Goal: Task Accomplishment & Management: Complete application form

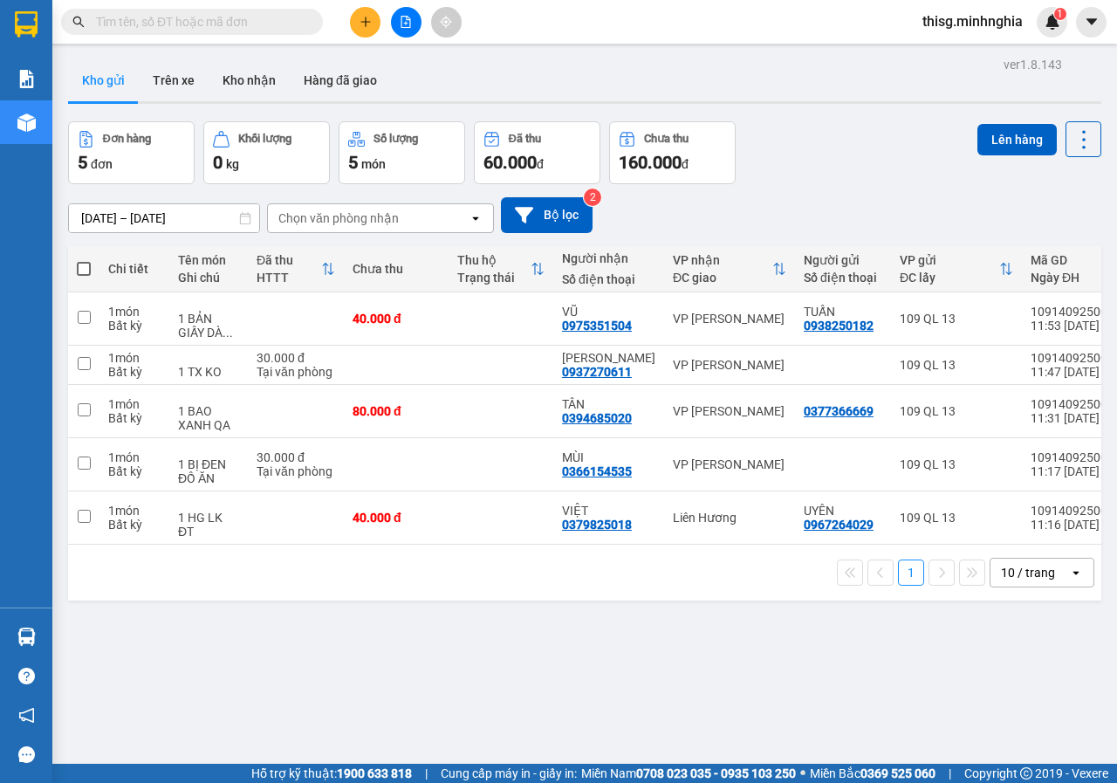
click at [84, 267] on span at bounding box center [84, 269] width 14 height 14
click at [84, 260] on input "checkbox" at bounding box center [84, 260] width 0 height 0
checkbox input "true"
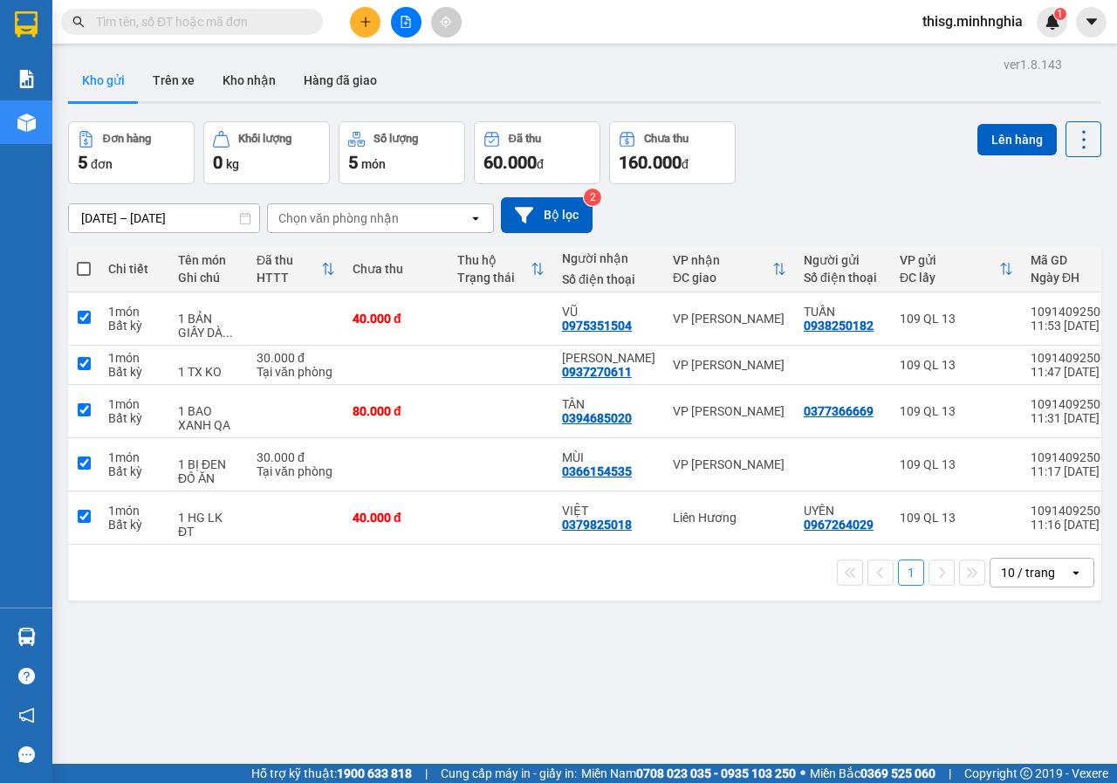
checkbox input "true"
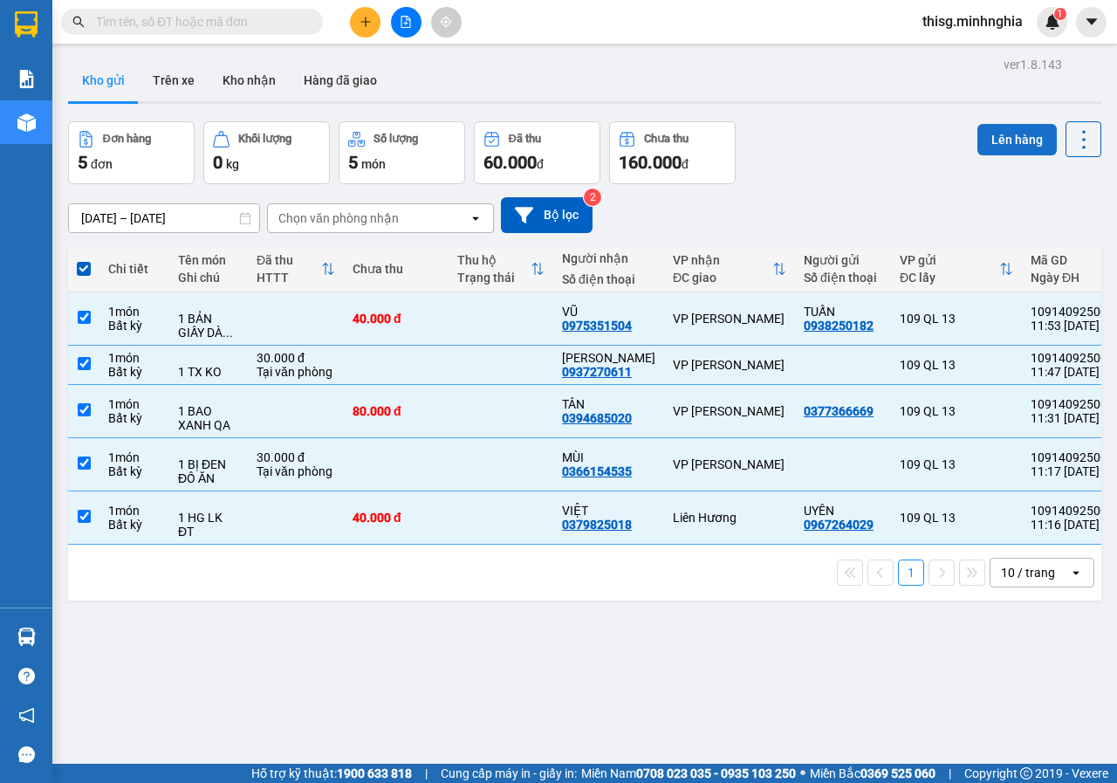
click at [981, 146] on button "Lên hàng" at bounding box center [1016, 139] width 79 height 31
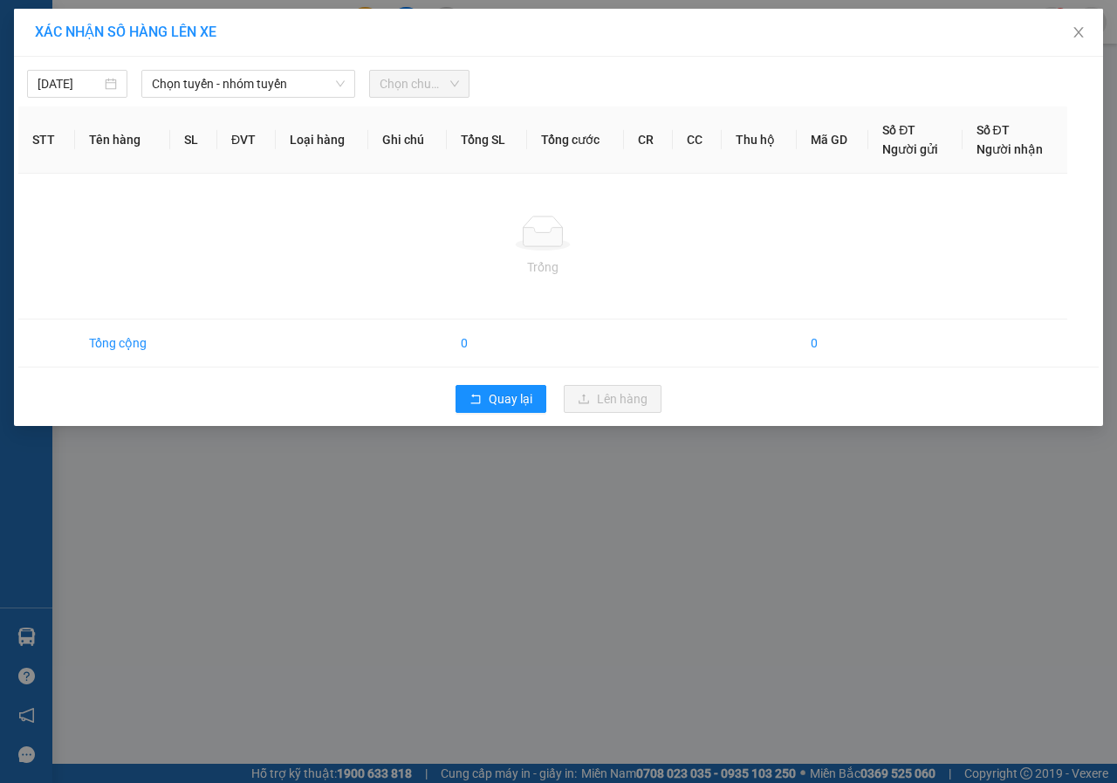
drag, startPoint x: 310, startPoint y: 88, endPoint x: 305, endPoint y: 99, distance: 11.7
click at [309, 88] on span "Chọn tuyến - nhóm tuyến" at bounding box center [248, 84] width 193 height 26
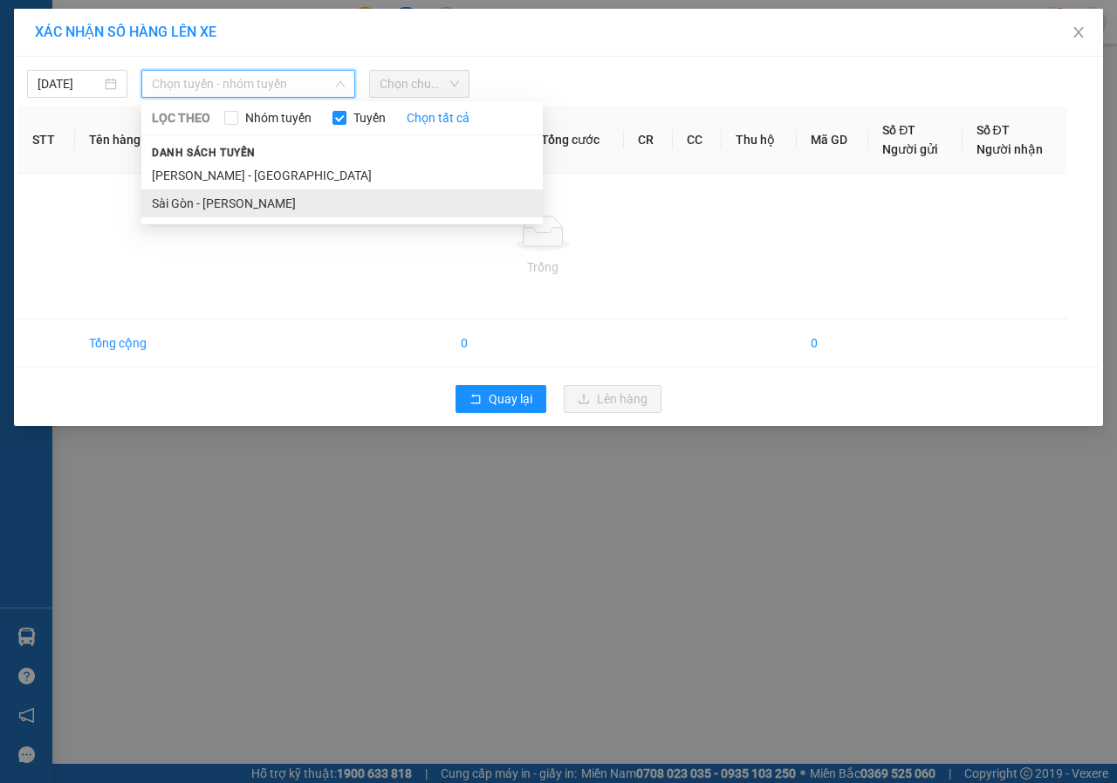
click at [259, 210] on li "Sài Gòn - [PERSON_NAME]" at bounding box center [341, 203] width 401 height 28
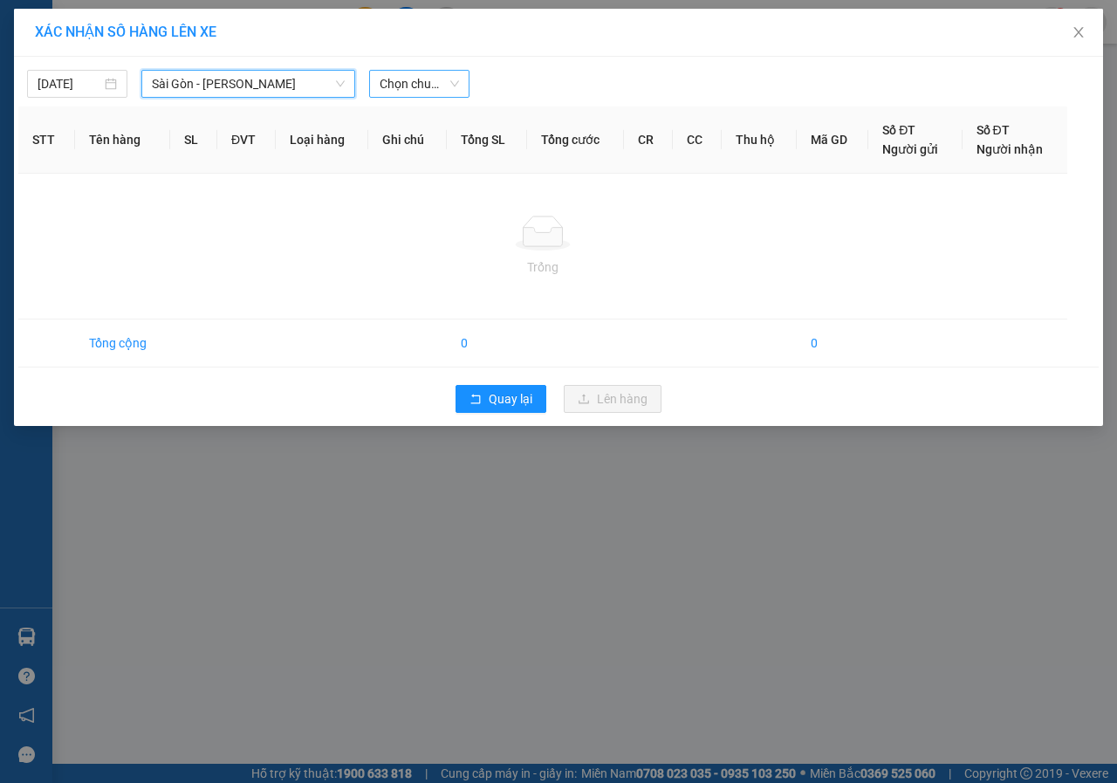
click at [417, 91] on span "Chọn chuyến" at bounding box center [419, 84] width 79 height 26
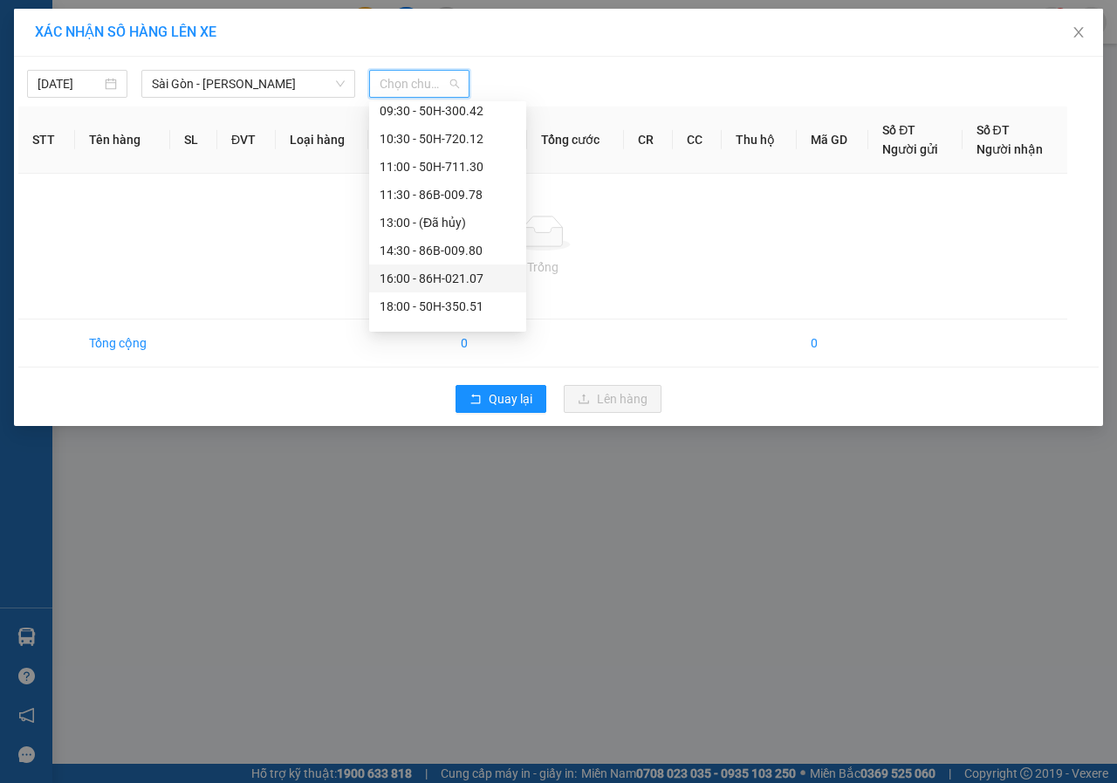
scroll to position [168, 0]
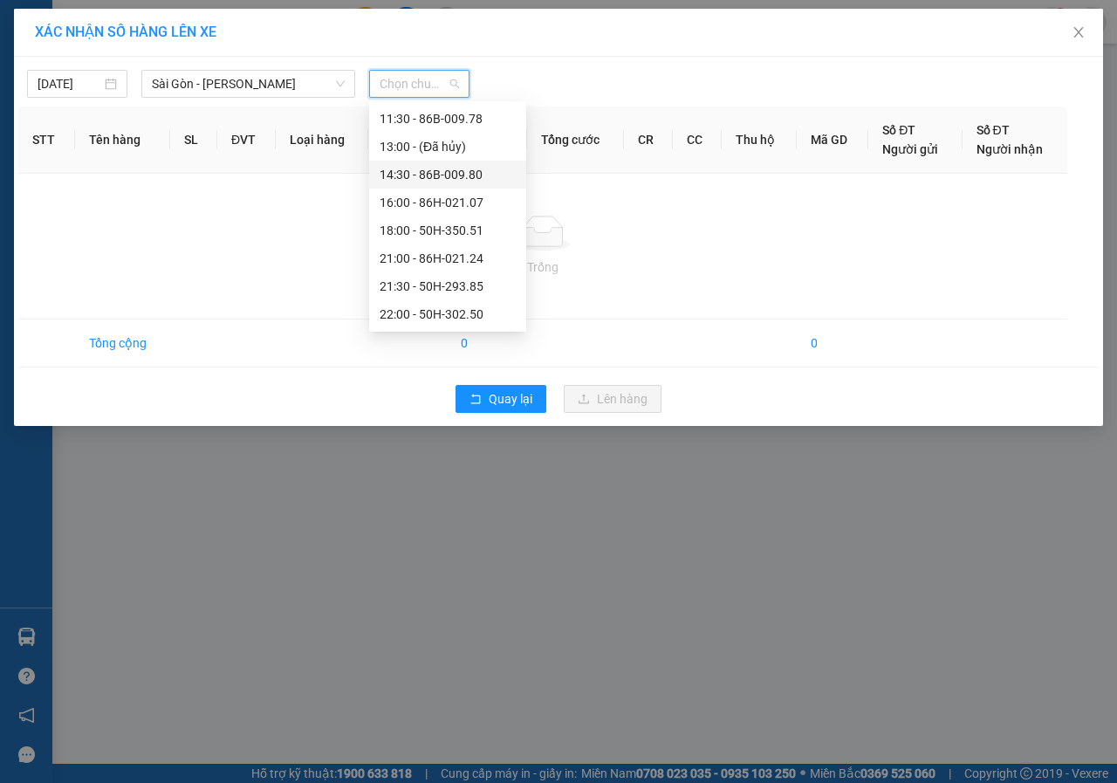
click at [412, 182] on div "14:30 - 86B-009.80" at bounding box center [448, 174] width 136 height 19
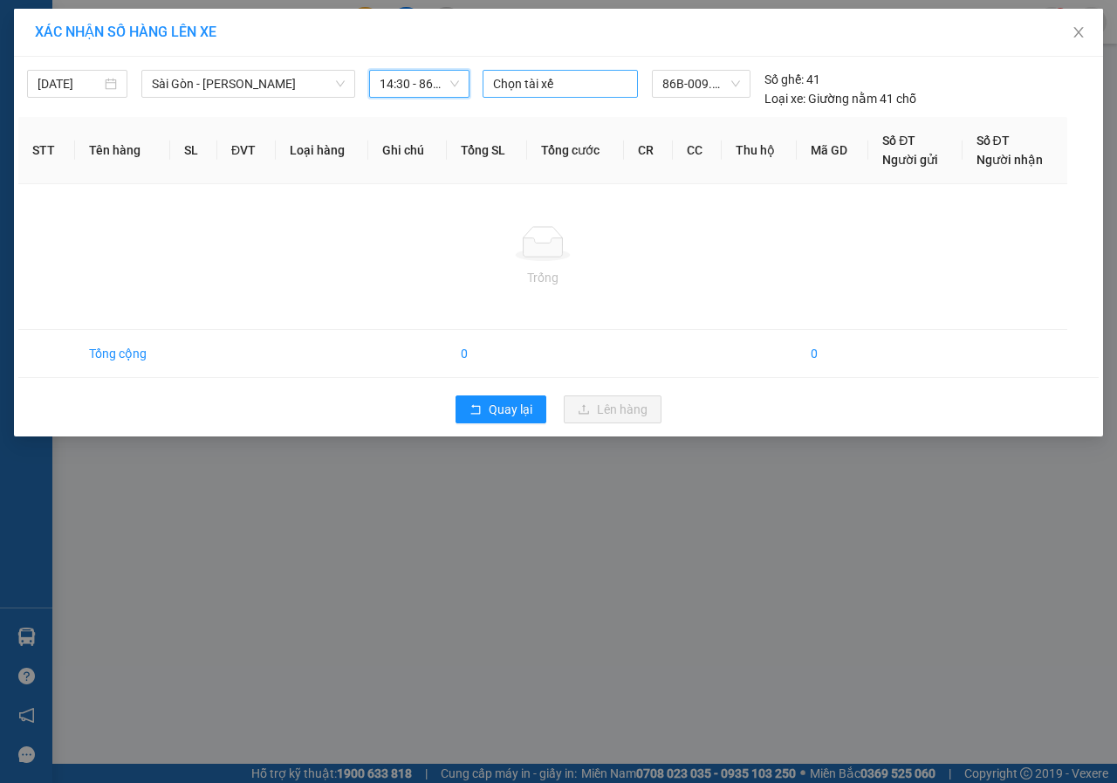
click at [511, 86] on div at bounding box center [560, 83] width 147 height 21
click at [512, 80] on div at bounding box center [560, 83] width 147 height 21
click at [478, 422] on button "Quay lại" at bounding box center [501, 409] width 91 height 28
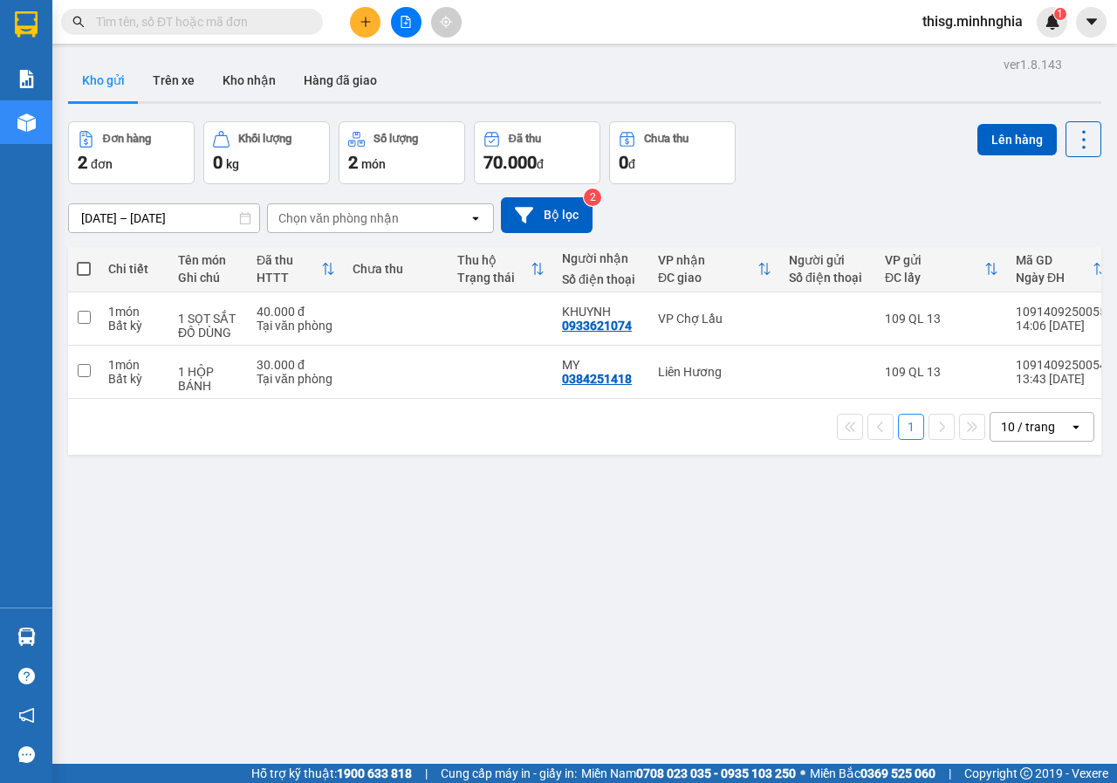
click at [81, 264] on span at bounding box center [84, 269] width 14 height 14
click at [84, 260] on input "checkbox" at bounding box center [84, 260] width 0 height 0
checkbox input "true"
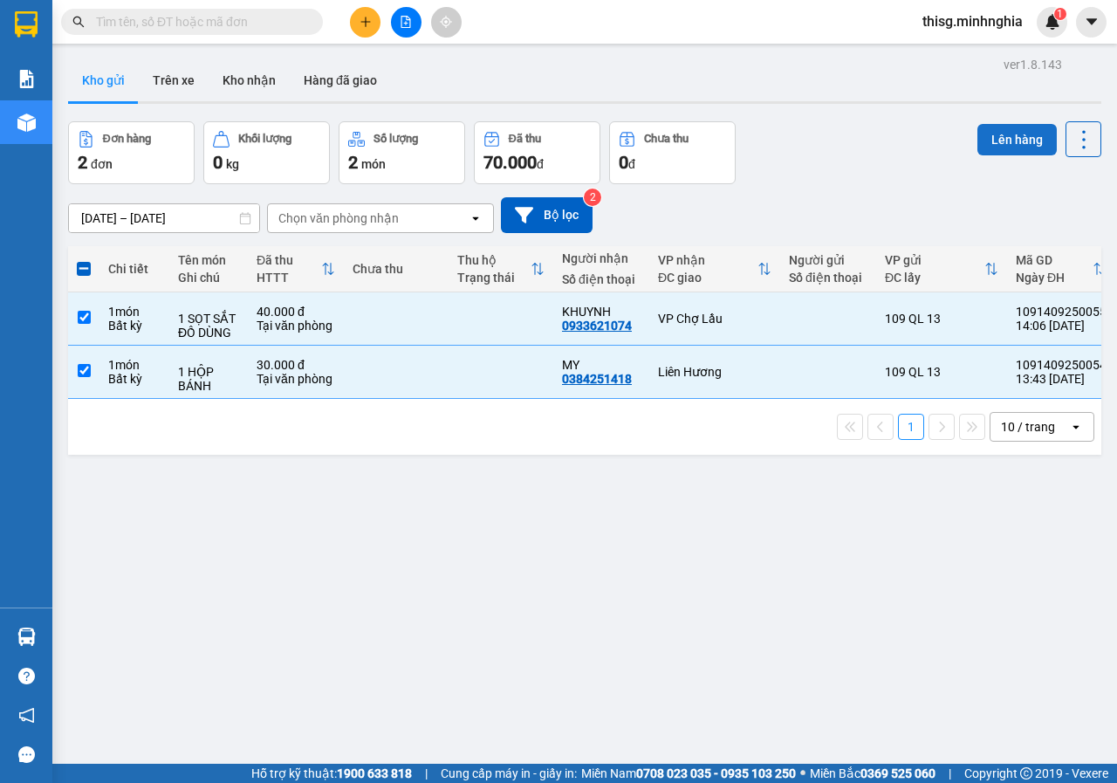
click at [984, 140] on button "Lên hàng" at bounding box center [1016, 139] width 79 height 31
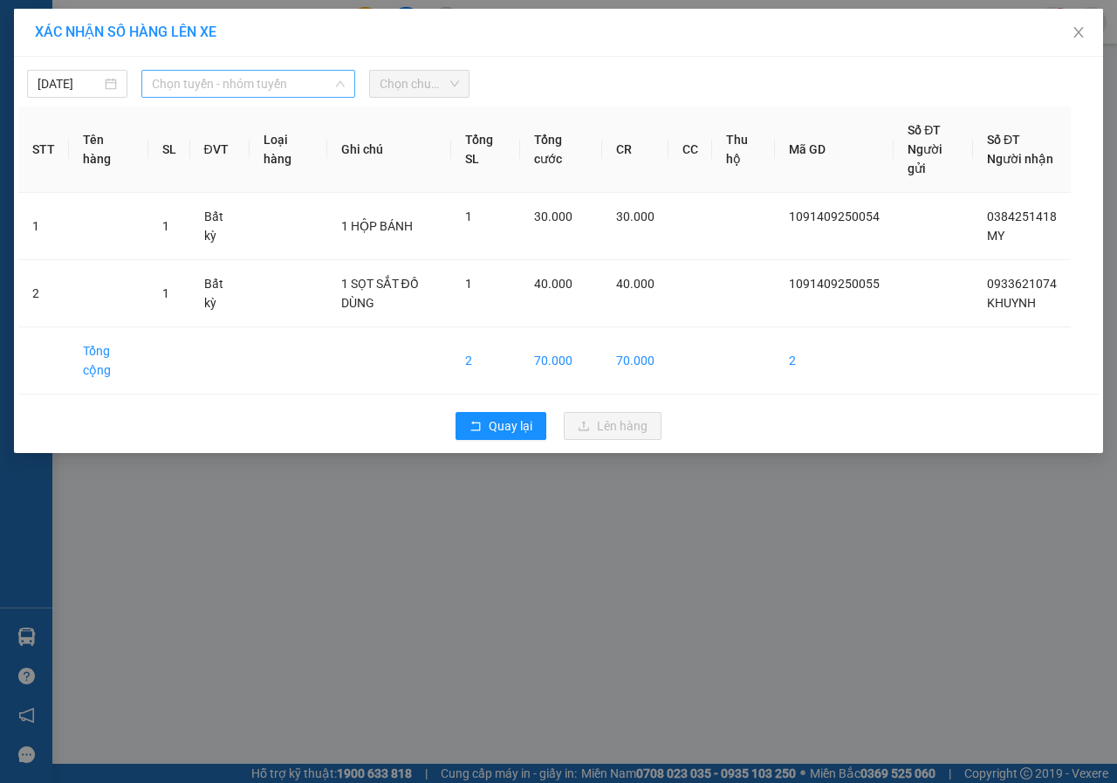
drag, startPoint x: 267, startPoint y: 90, endPoint x: 224, endPoint y: 163, distance: 84.9
click at [266, 90] on span "Chọn tuyến - nhóm tuyến" at bounding box center [248, 84] width 193 height 26
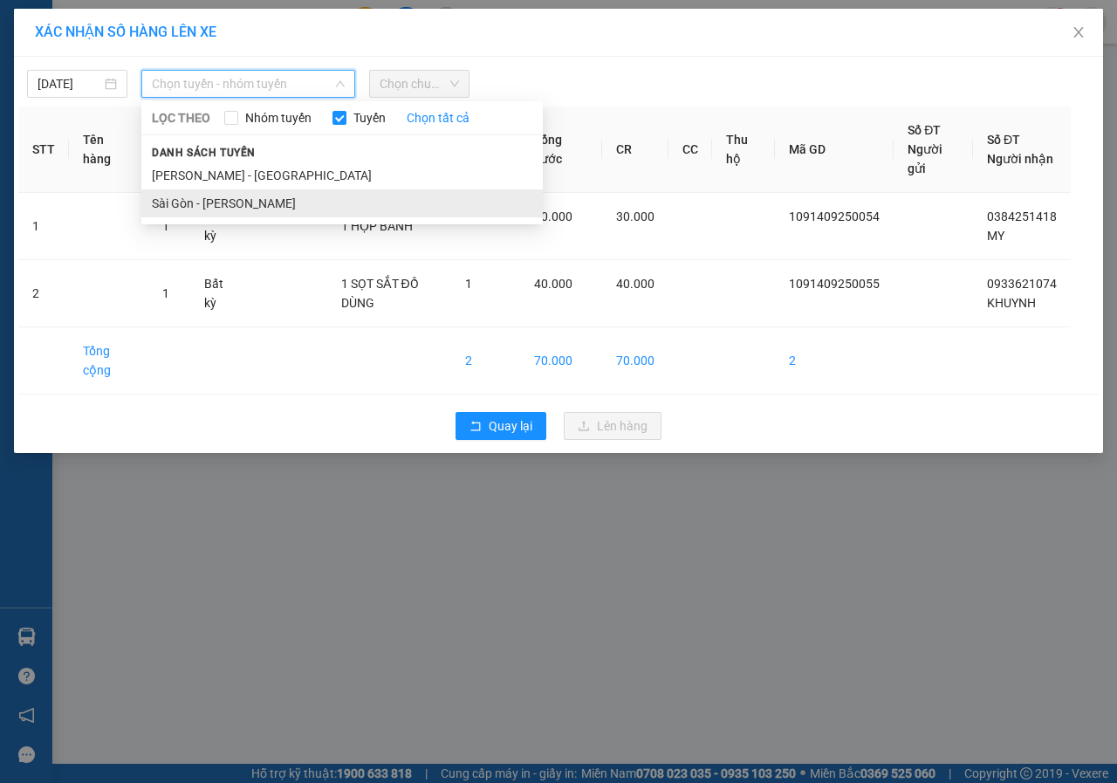
click at [209, 196] on li "Sài Gòn - [PERSON_NAME]" at bounding box center [341, 203] width 401 height 28
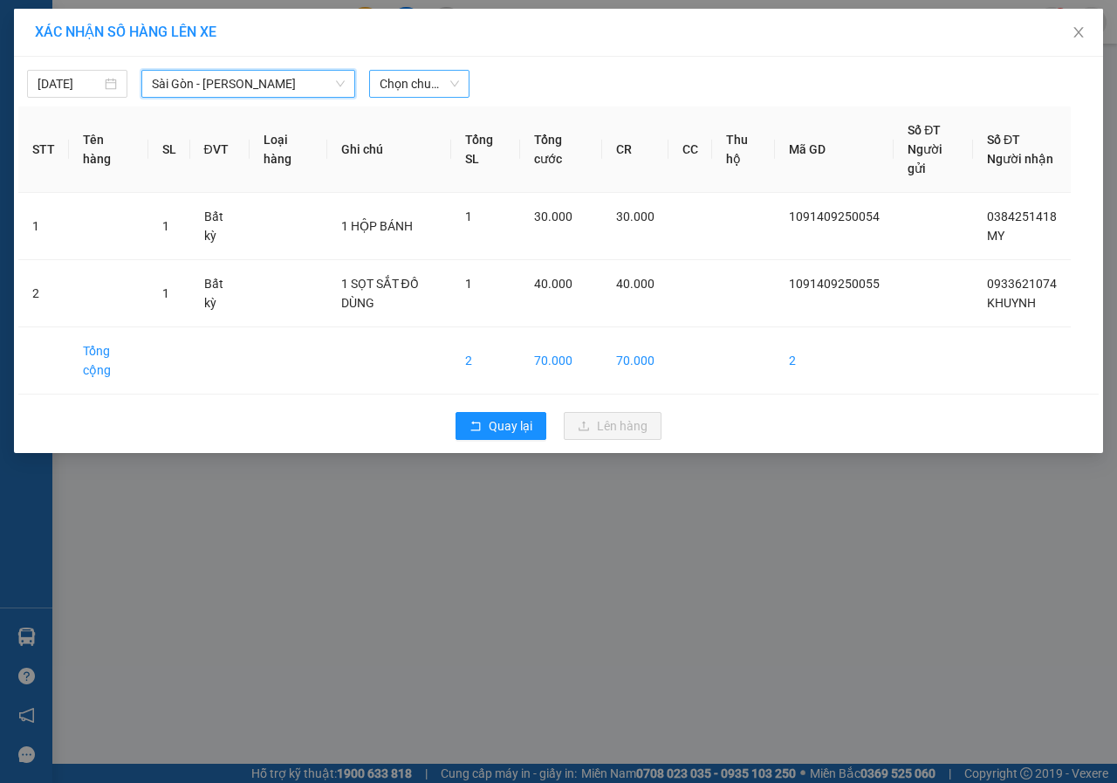
click at [412, 90] on span "Chọn chuyến" at bounding box center [419, 84] width 79 height 26
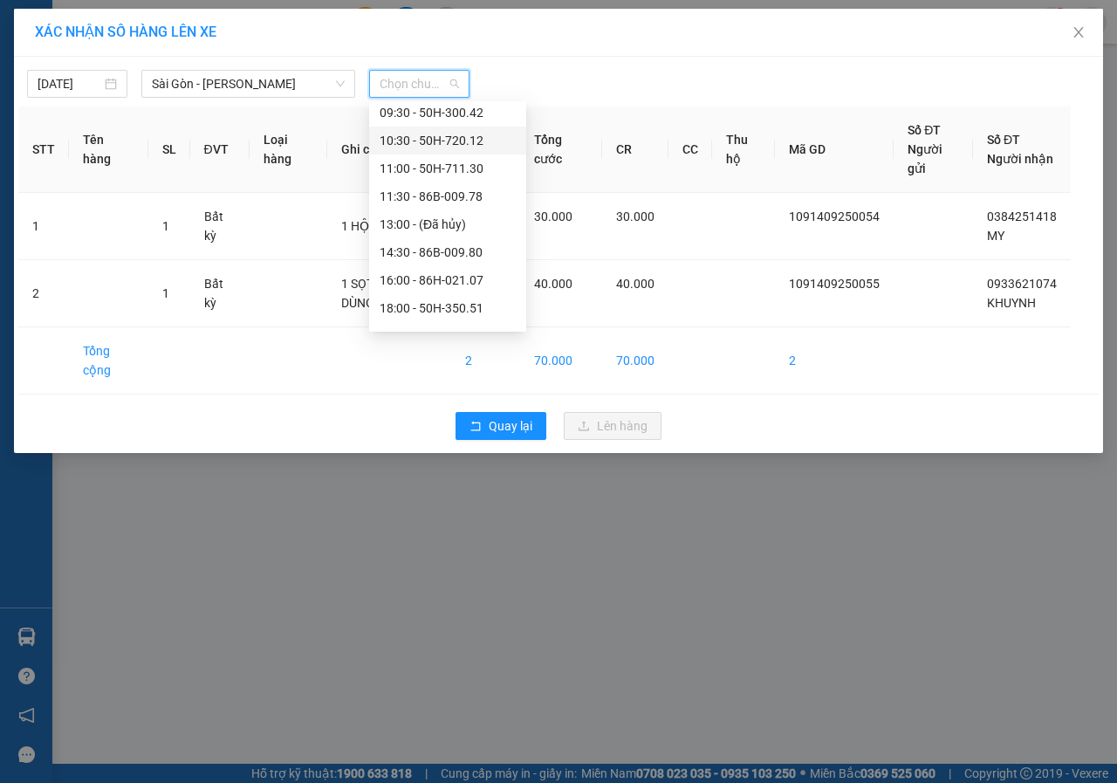
scroll to position [168, 0]
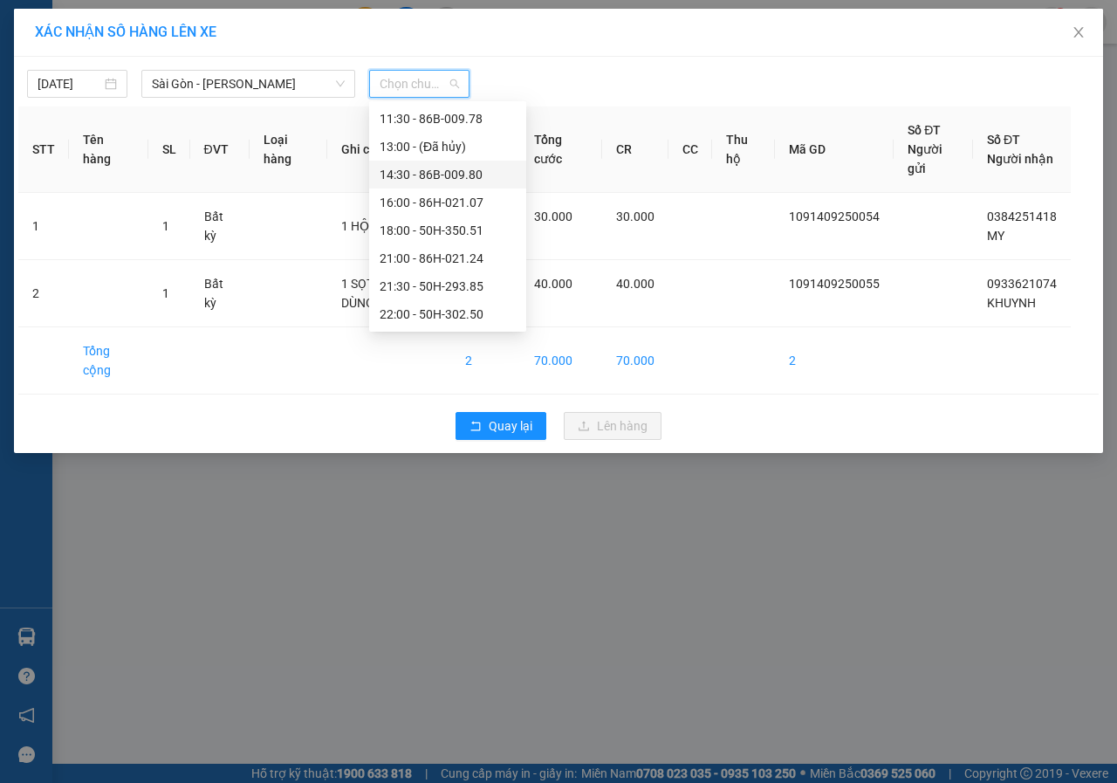
click at [391, 182] on div "14:30 - 86B-009.80" at bounding box center [448, 174] width 136 height 19
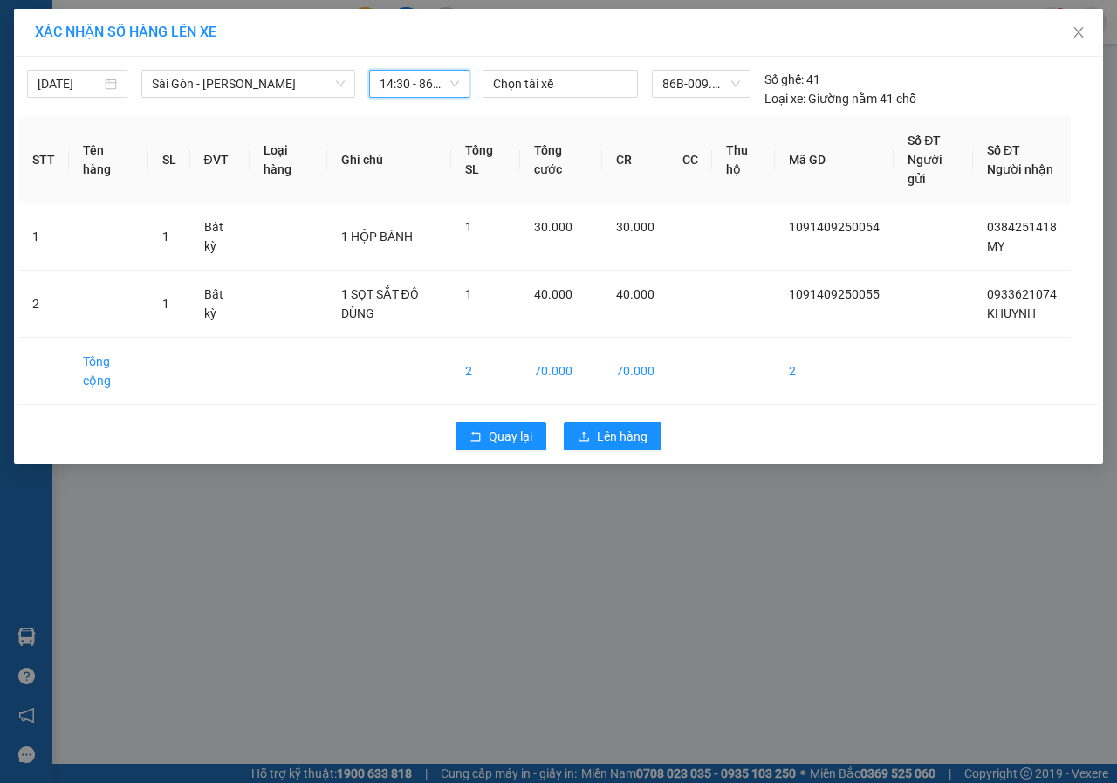
click at [622, 452] on div "Quay lại Lên hàng" at bounding box center [558, 436] width 1080 height 45
click at [622, 441] on span "Lên hàng" at bounding box center [622, 436] width 51 height 19
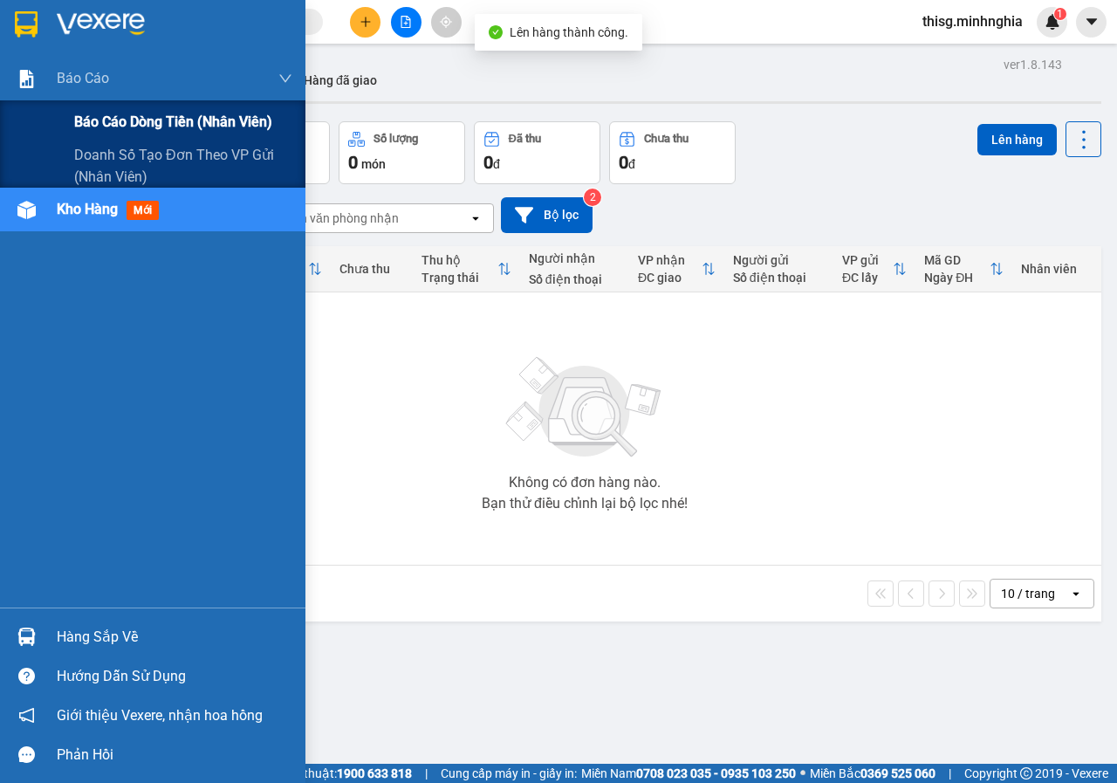
click at [147, 128] on span "Báo cáo dòng tiền (nhân viên)" at bounding box center [173, 122] width 198 height 22
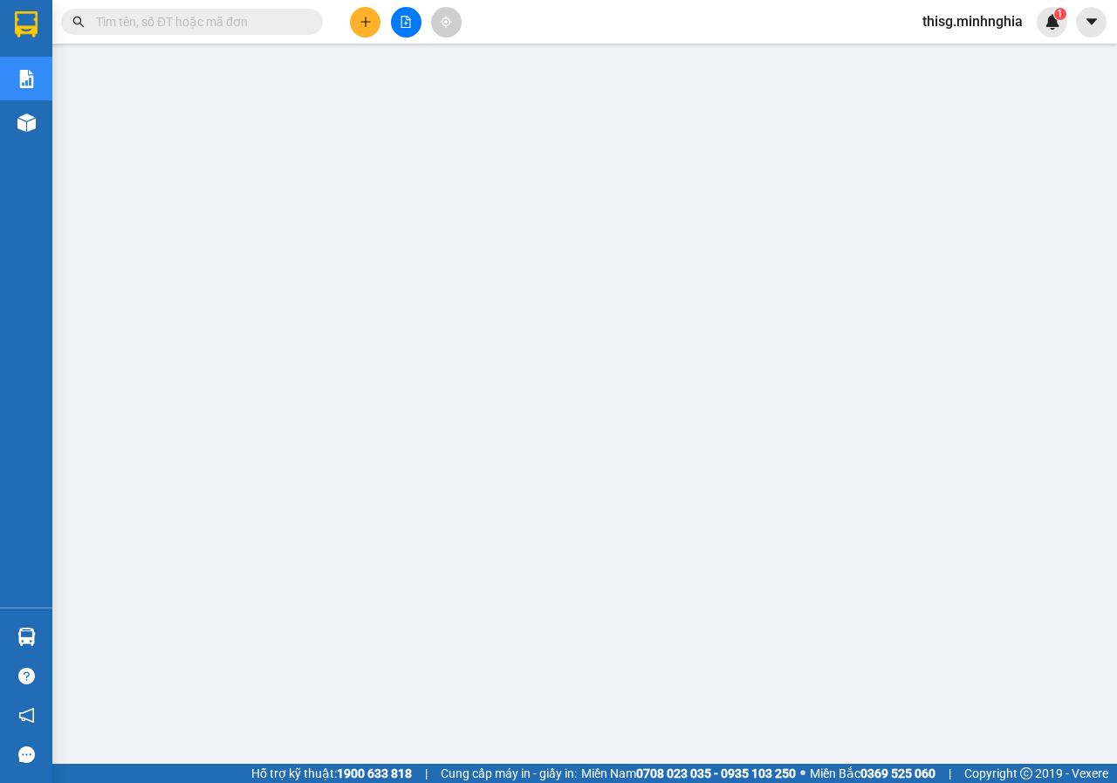
click at [362, 24] on icon "plus" at bounding box center [366, 22] width 12 height 12
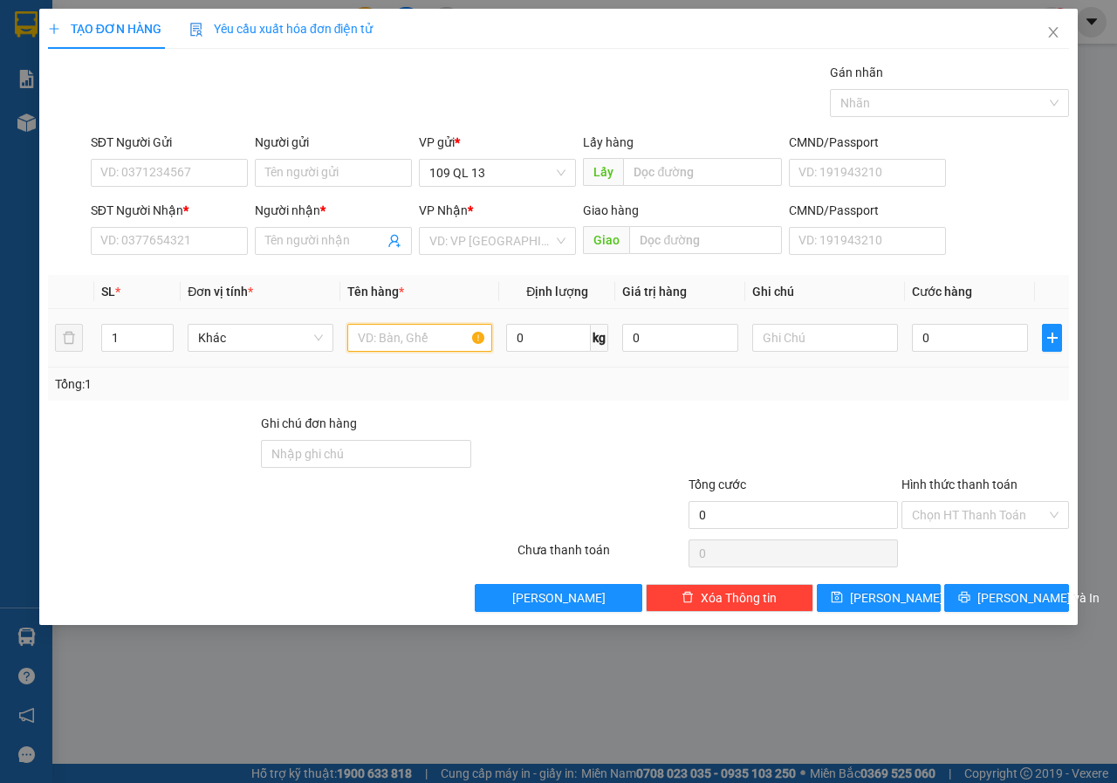
click at [413, 348] on input "text" at bounding box center [420, 338] width 146 height 28
click at [1048, 26] on icon "close" at bounding box center [1053, 32] width 14 height 14
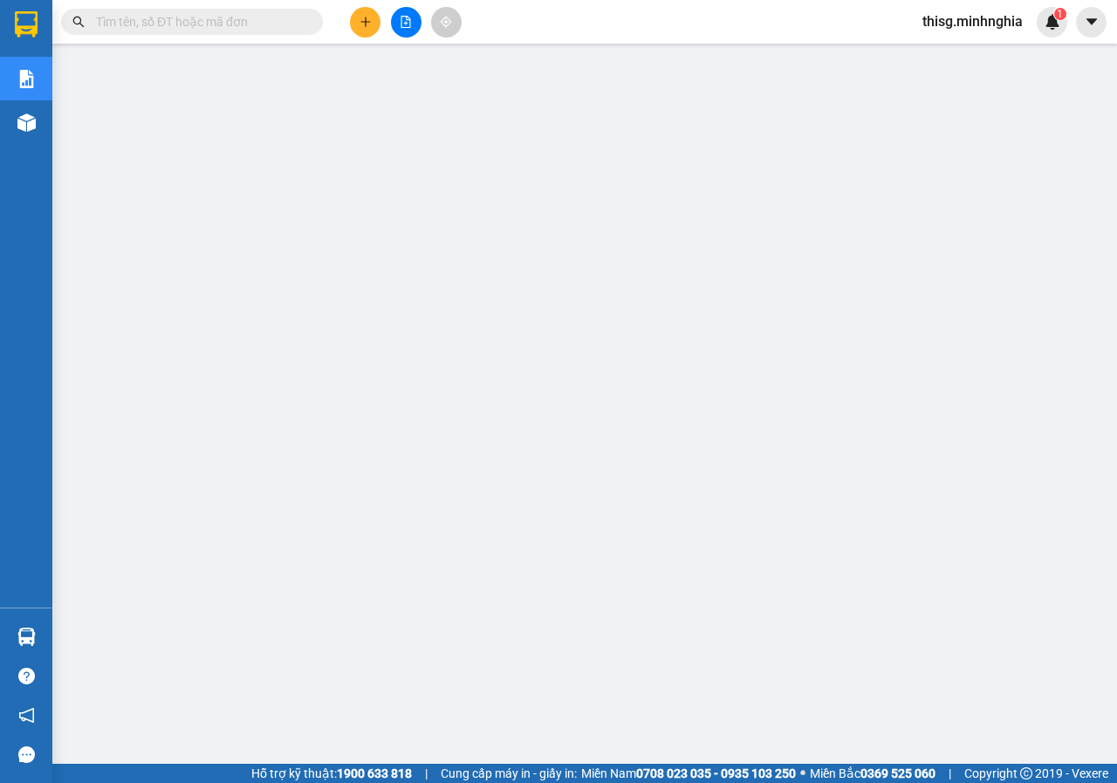
click at [196, 9] on span at bounding box center [192, 22] width 262 height 26
click at [198, 25] on input "text" at bounding box center [199, 21] width 206 height 19
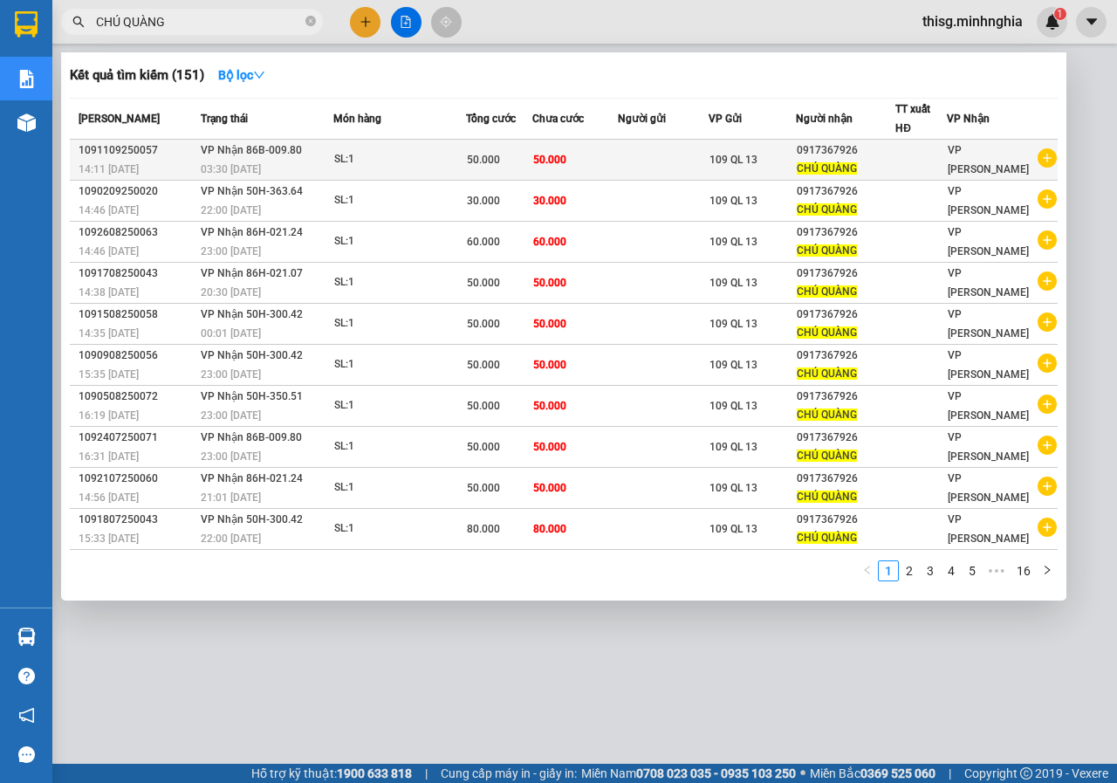
type input "CHÚ QUÀNG"
click at [329, 176] on div "03:30 [DATE]" at bounding box center [267, 169] width 132 height 19
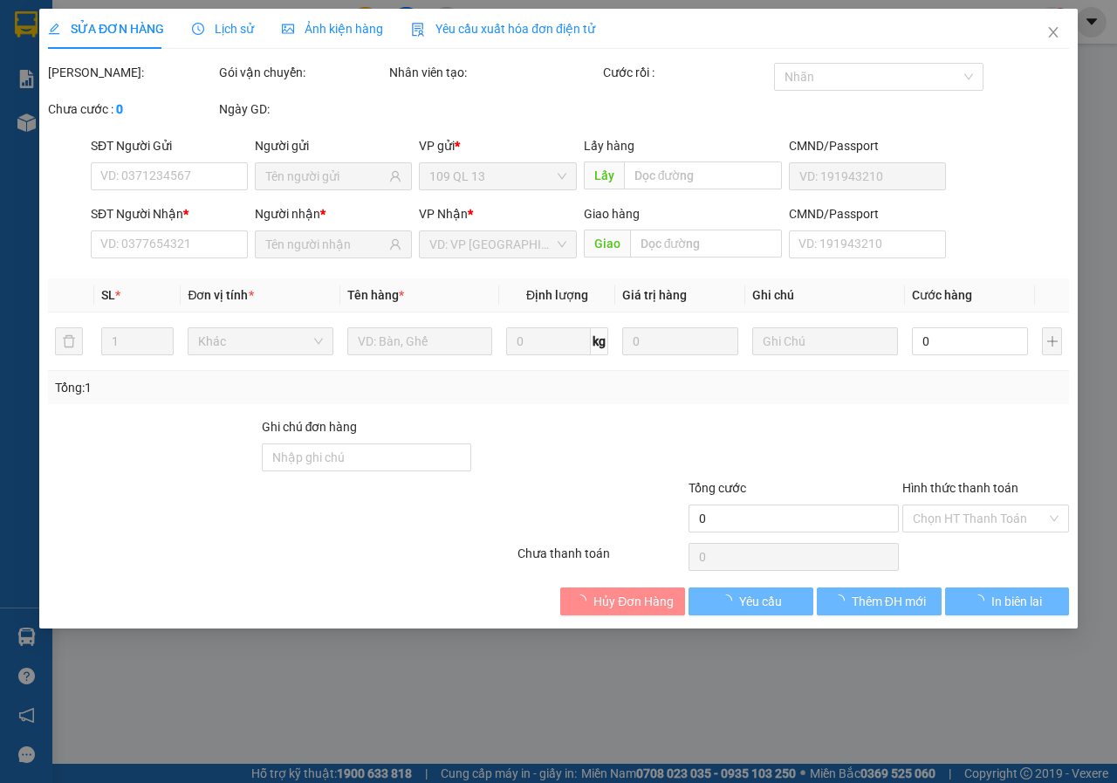
type input "0917367926"
type input "50.000"
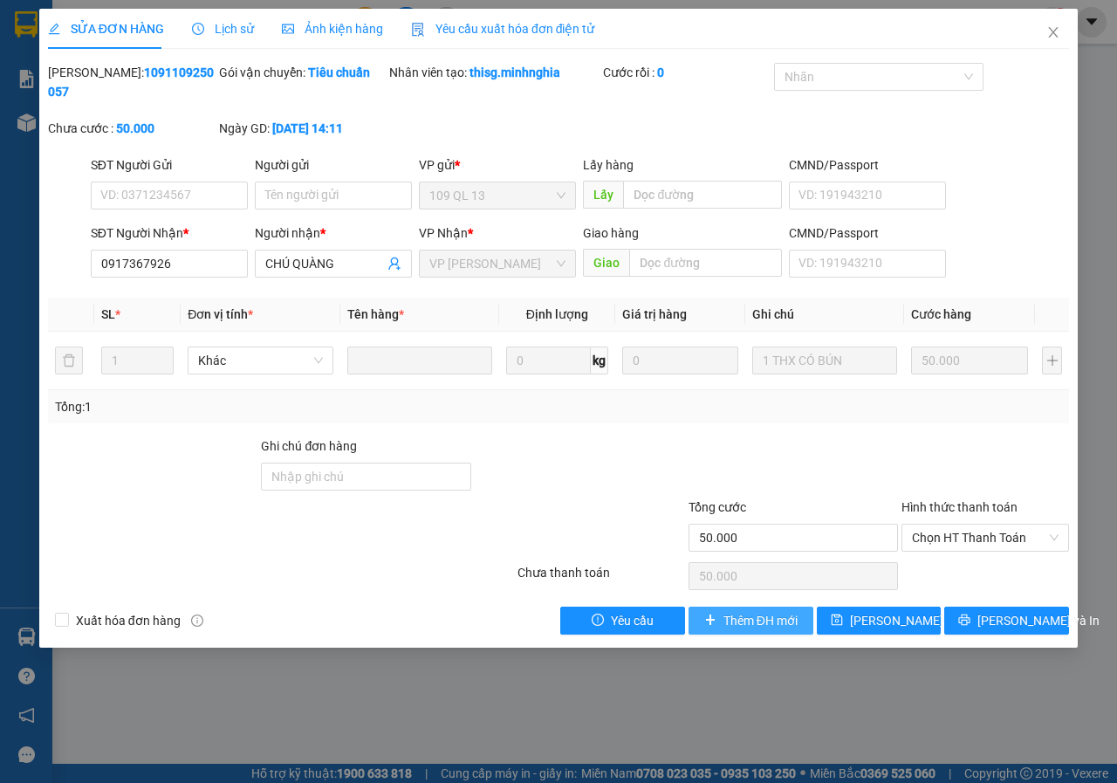
click at [799, 627] on button "Thêm ĐH mới" at bounding box center [751, 621] width 125 height 28
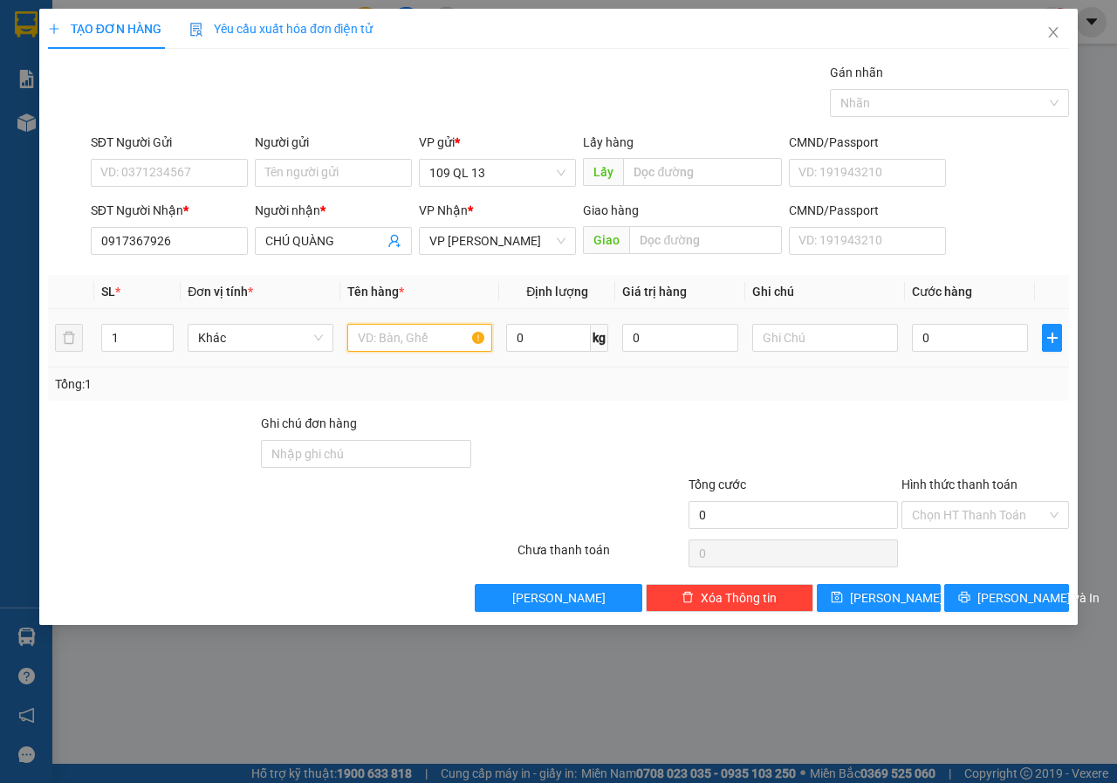
click at [435, 347] on input "text" at bounding box center [420, 338] width 146 height 28
click at [789, 345] on input "text" at bounding box center [825, 338] width 146 height 28
type input "1 THX CÓ BÚN"
type input "5"
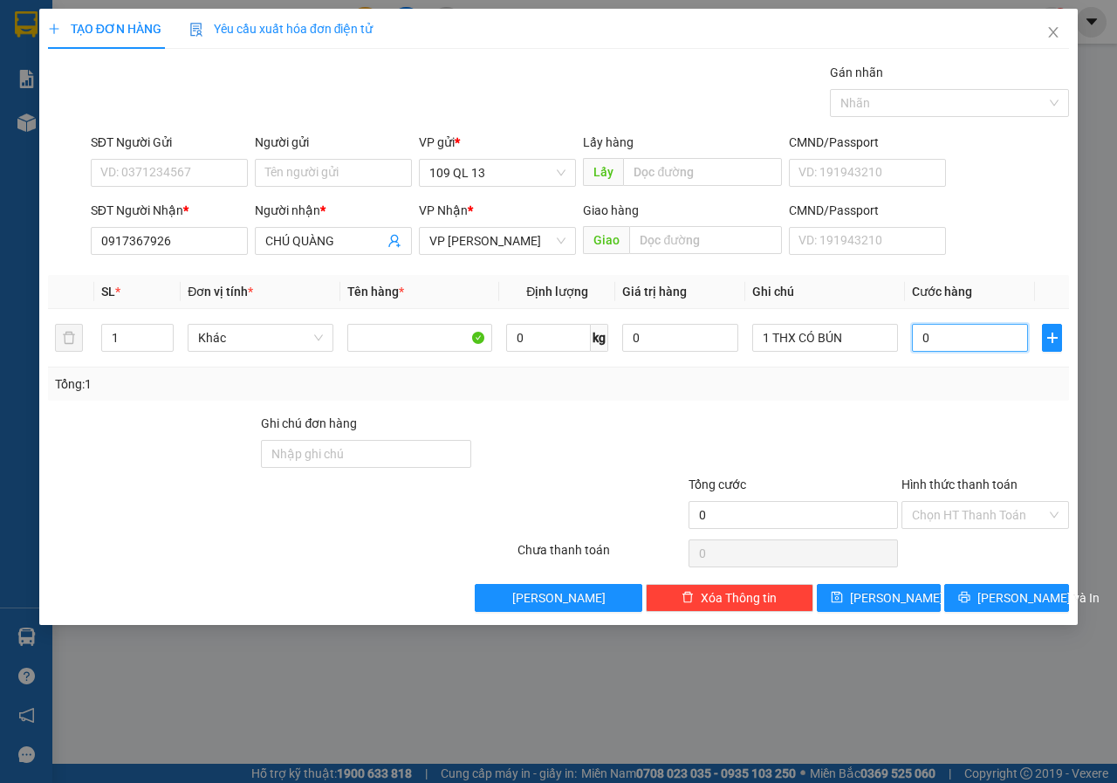
type input "5"
type input "50"
type input "50.000"
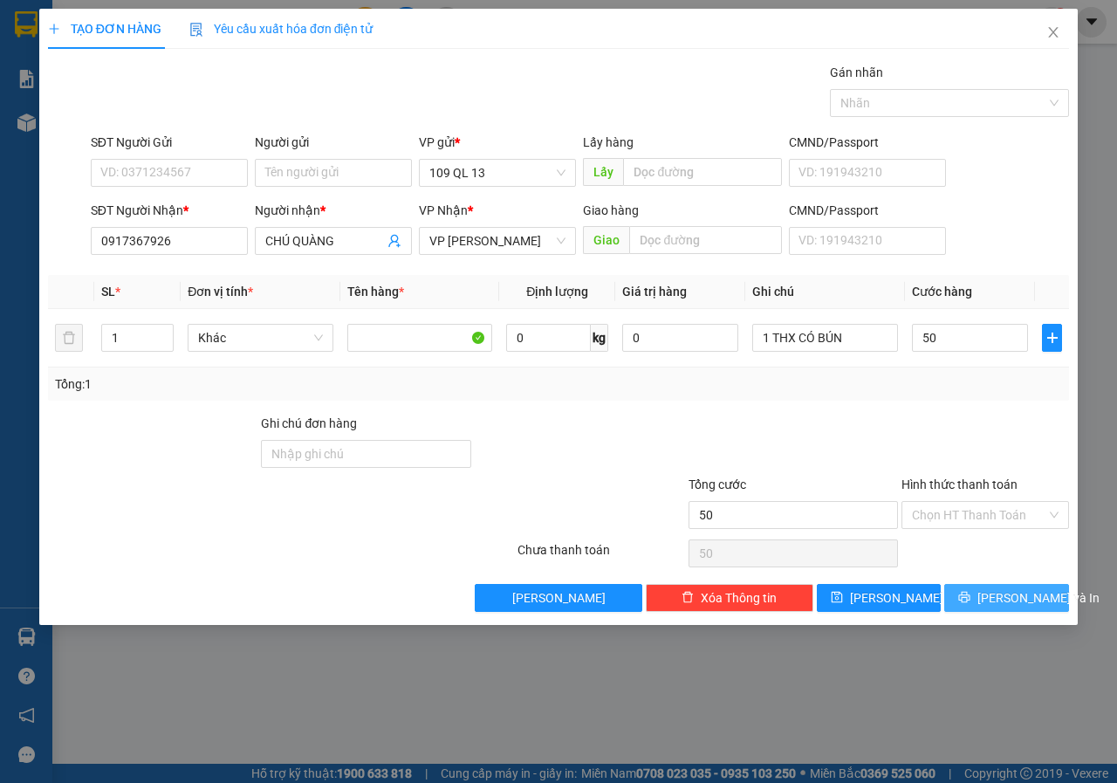
type input "50.000"
click at [1032, 588] on span "[PERSON_NAME] và In" at bounding box center [1038, 597] width 122 height 19
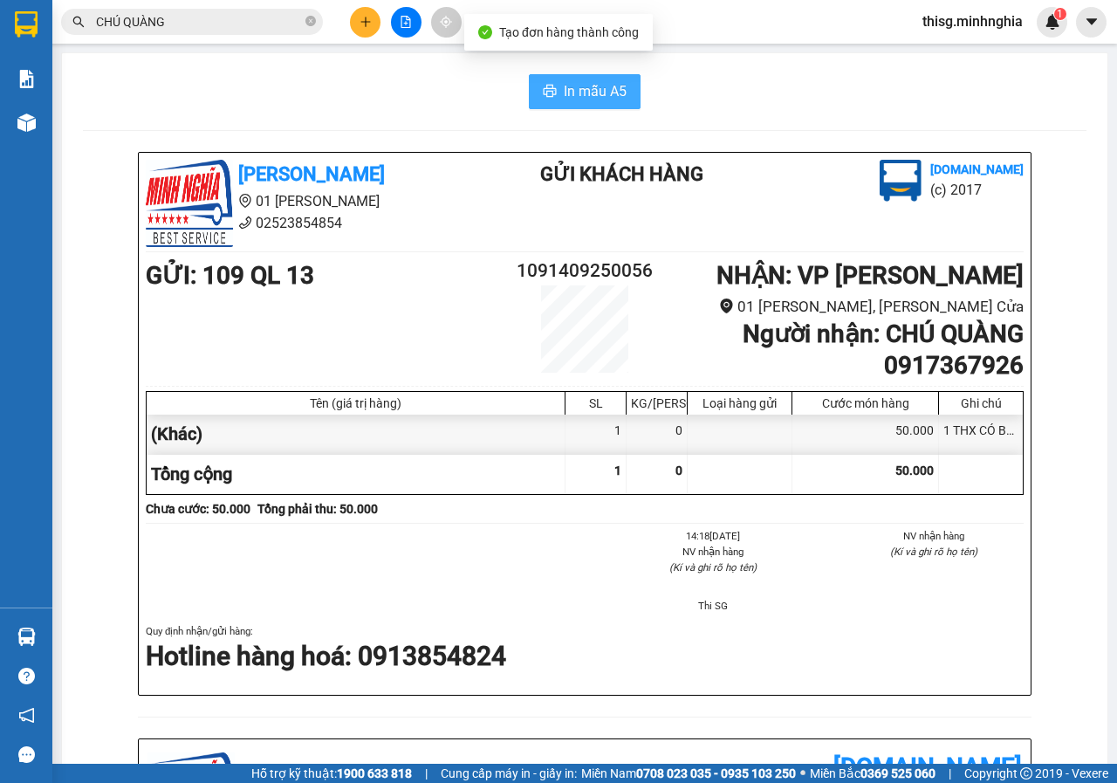
click at [601, 78] on button "In mẫu A5" at bounding box center [585, 91] width 112 height 35
click at [189, 19] on input "CHÚ QUÀNG" at bounding box center [199, 21] width 206 height 19
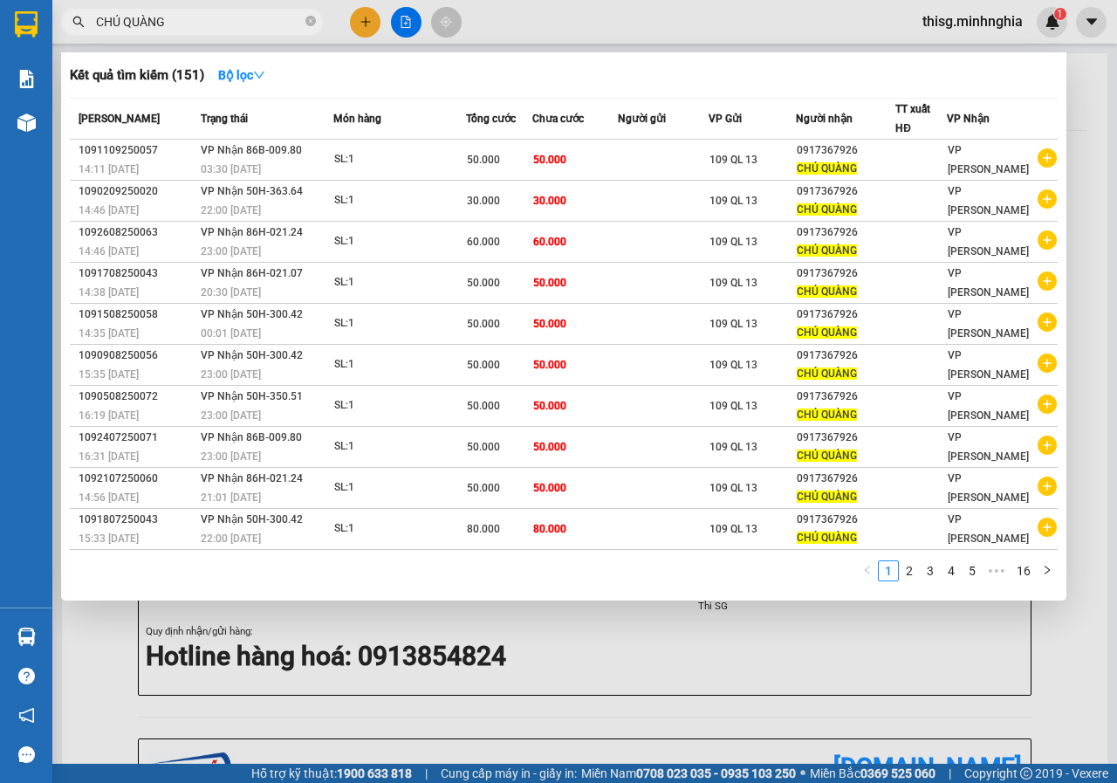
click at [189, 19] on input "CHÚ QUÀNG" at bounding box center [199, 21] width 206 height 19
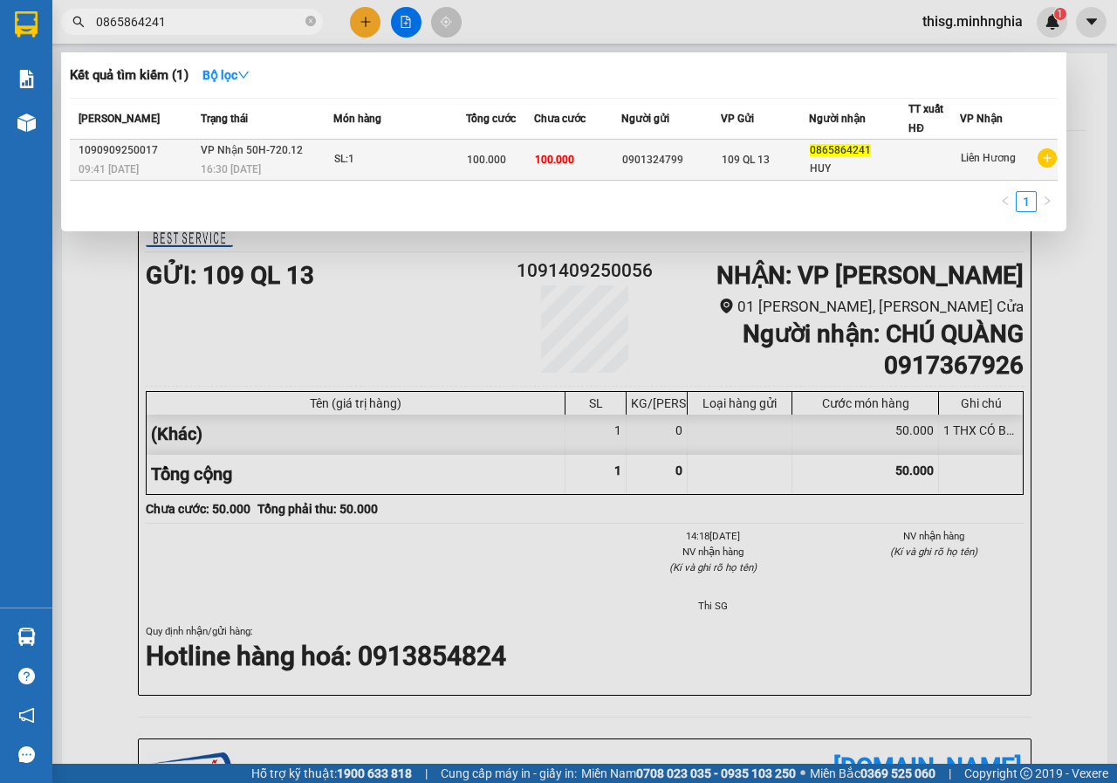
type input "0865864241"
click at [244, 168] on span "16:30 [DATE]" at bounding box center [231, 169] width 60 height 12
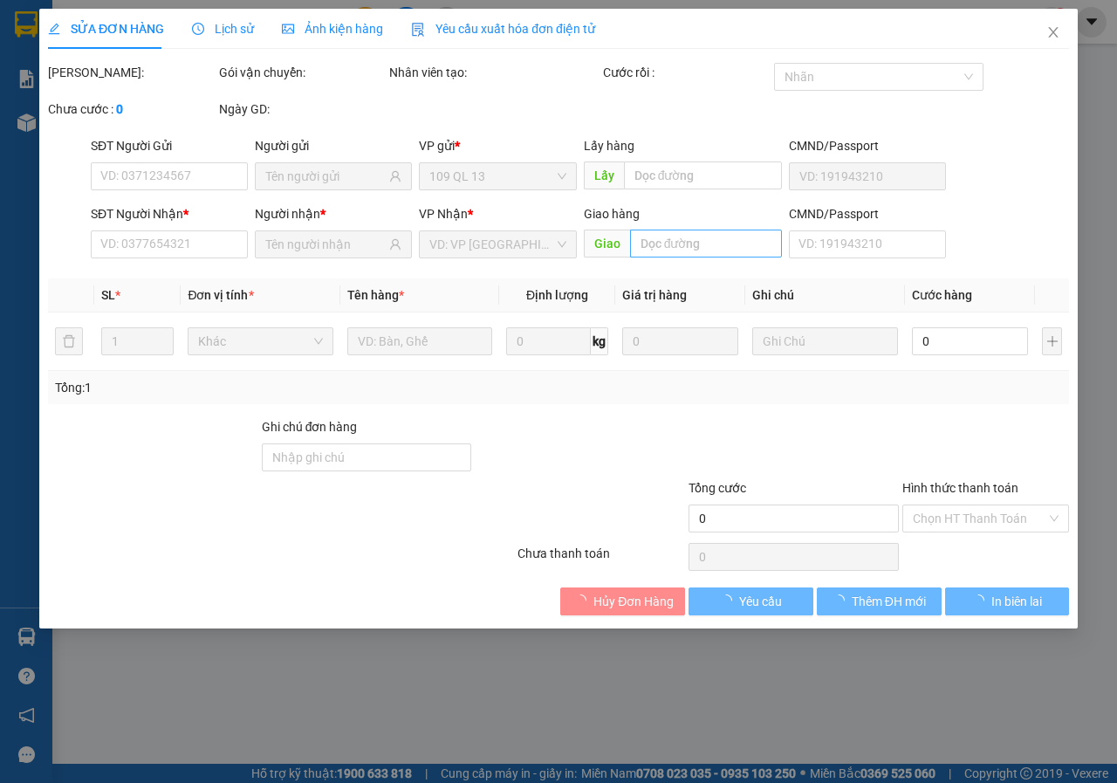
type input "0901324799"
type input "0865864241"
type input "100.000"
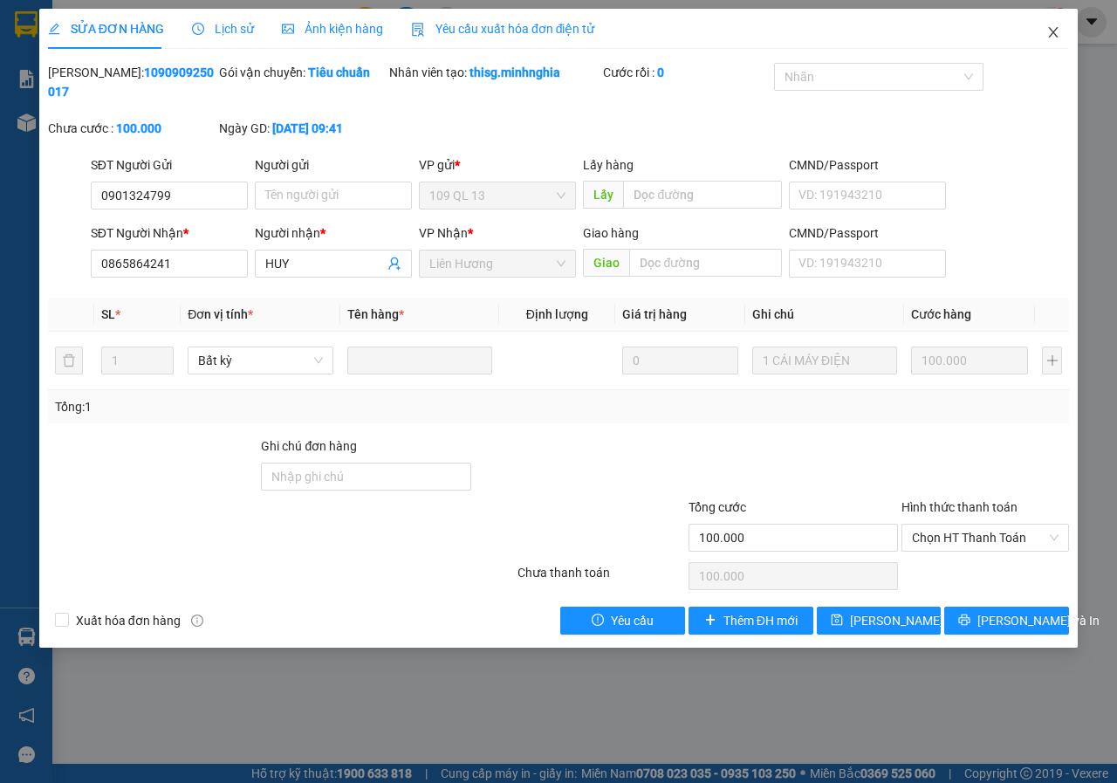
click at [1050, 31] on icon "close" at bounding box center [1053, 32] width 14 height 14
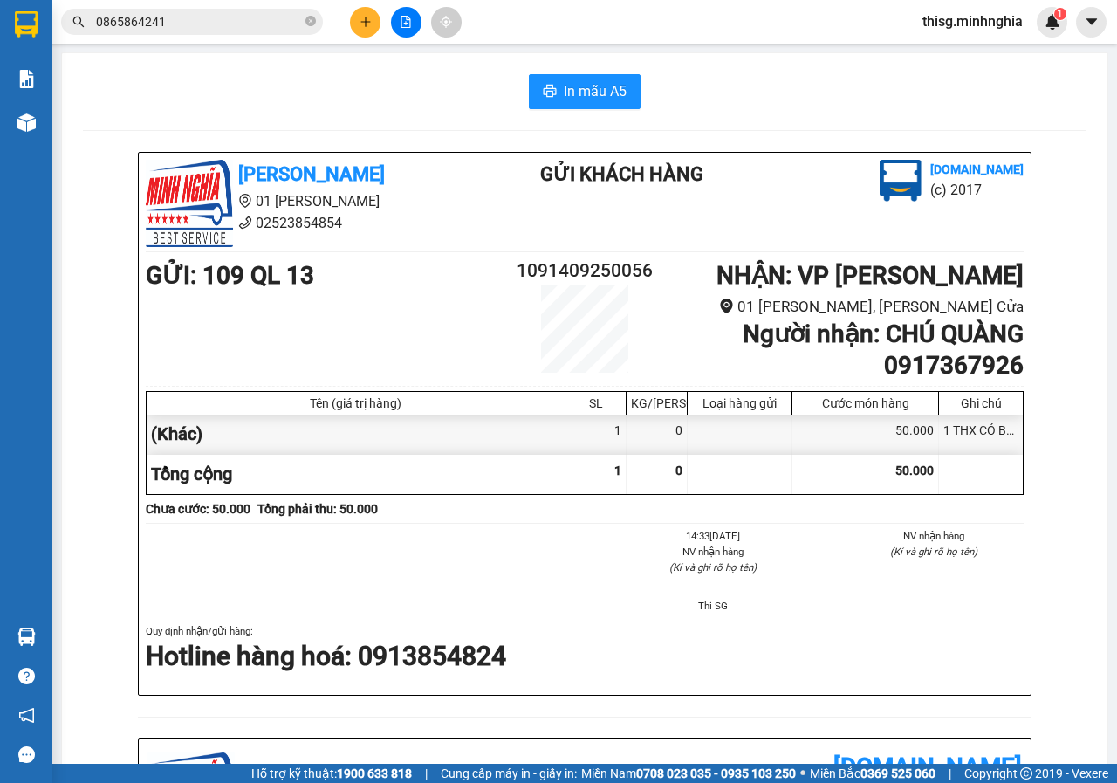
click at [377, 24] on button at bounding box center [365, 22] width 31 height 31
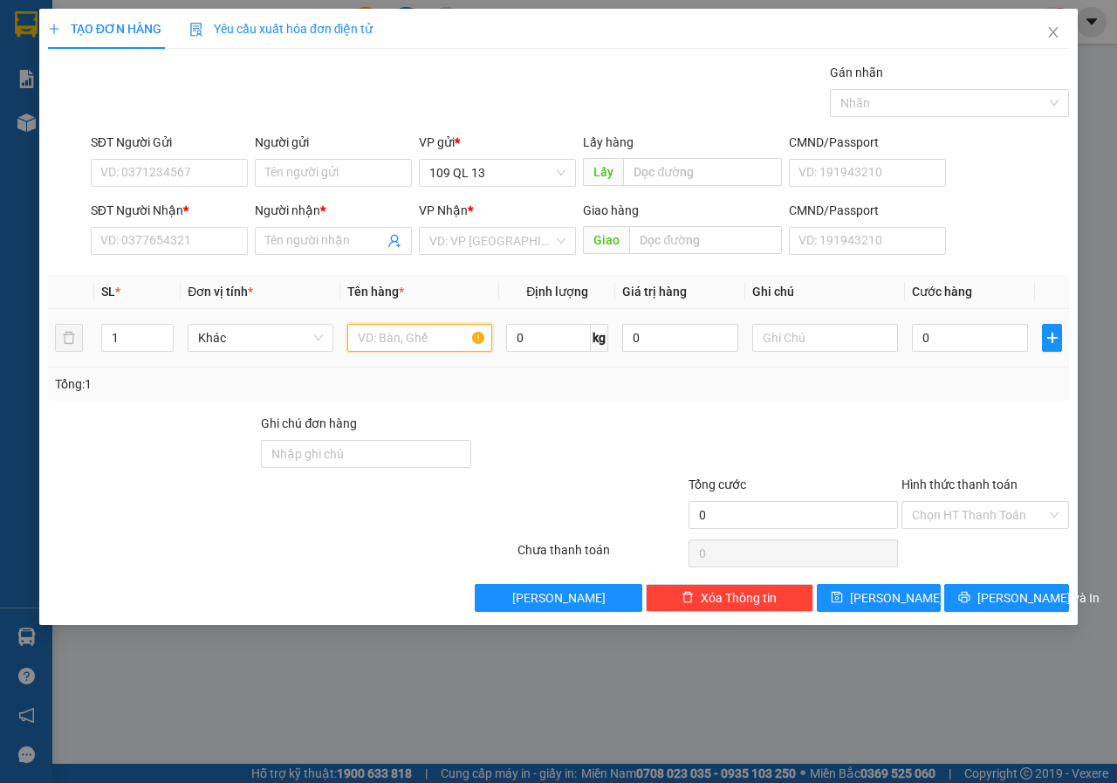
click at [422, 351] on input "text" at bounding box center [420, 338] width 146 height 28
click at [860, 339] on input "text" at bounding box center [825, 338] width 146 height 28
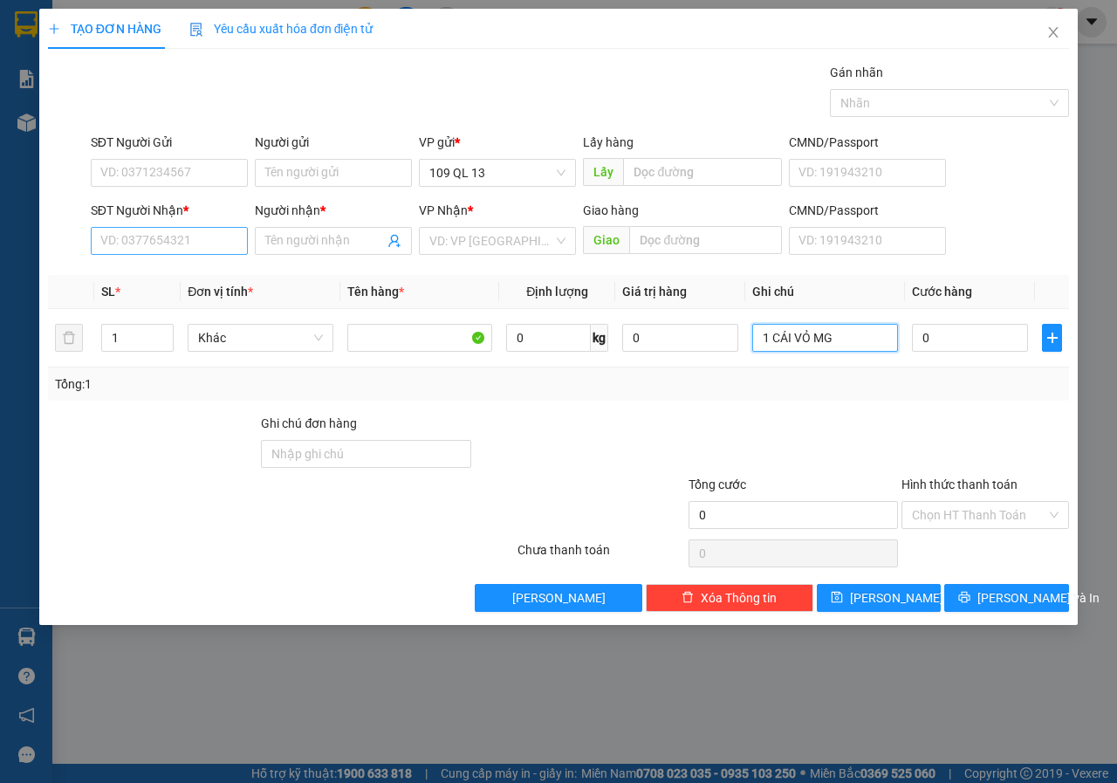
type input "1 CÁI VỎ MG"
click at [132, 250] on input "SĐT Người Nhận *" at bounding box center [169, 241] width 157 height 28
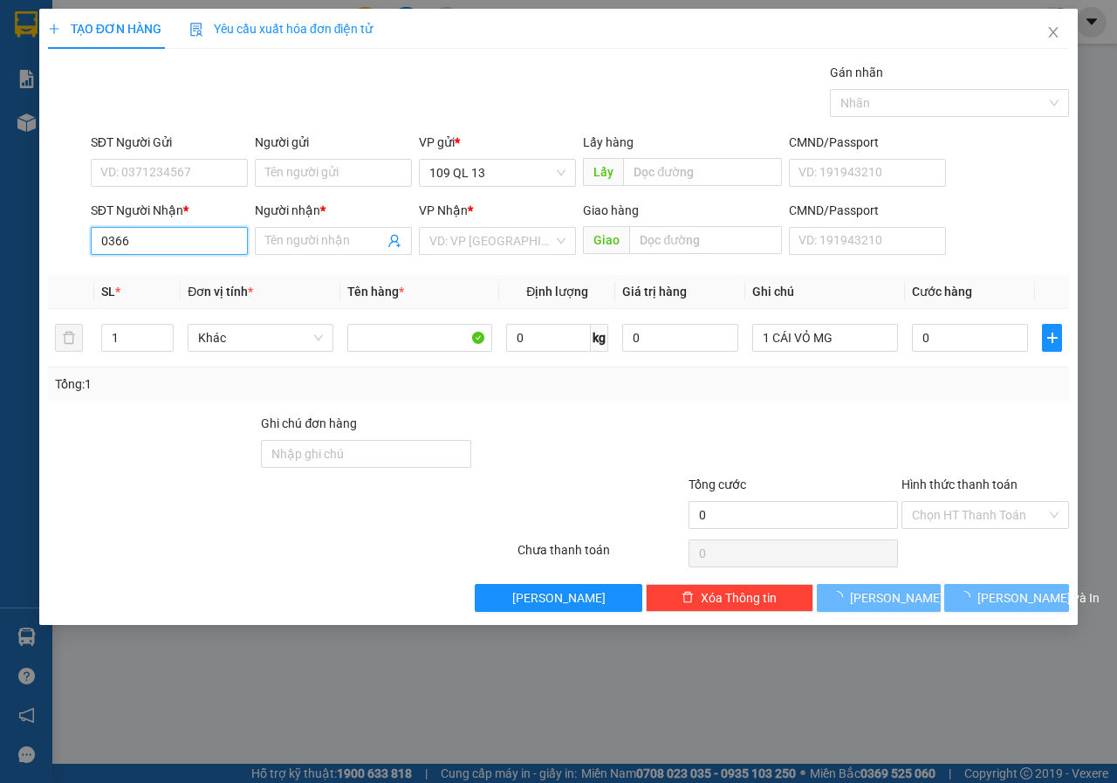
drag, startPoint x: 133, startPoint y: 250, endPoint x: 0, endPoint y: 233, distance: 133.8
click at [0, 233] on div "TẠO ĐƠN HÀNG Yêu cầu xuất hóa đơn điện tử Transit Pickup Surcharge Ids Transit …" at bounding box center [558, 391] width 1117 height 783
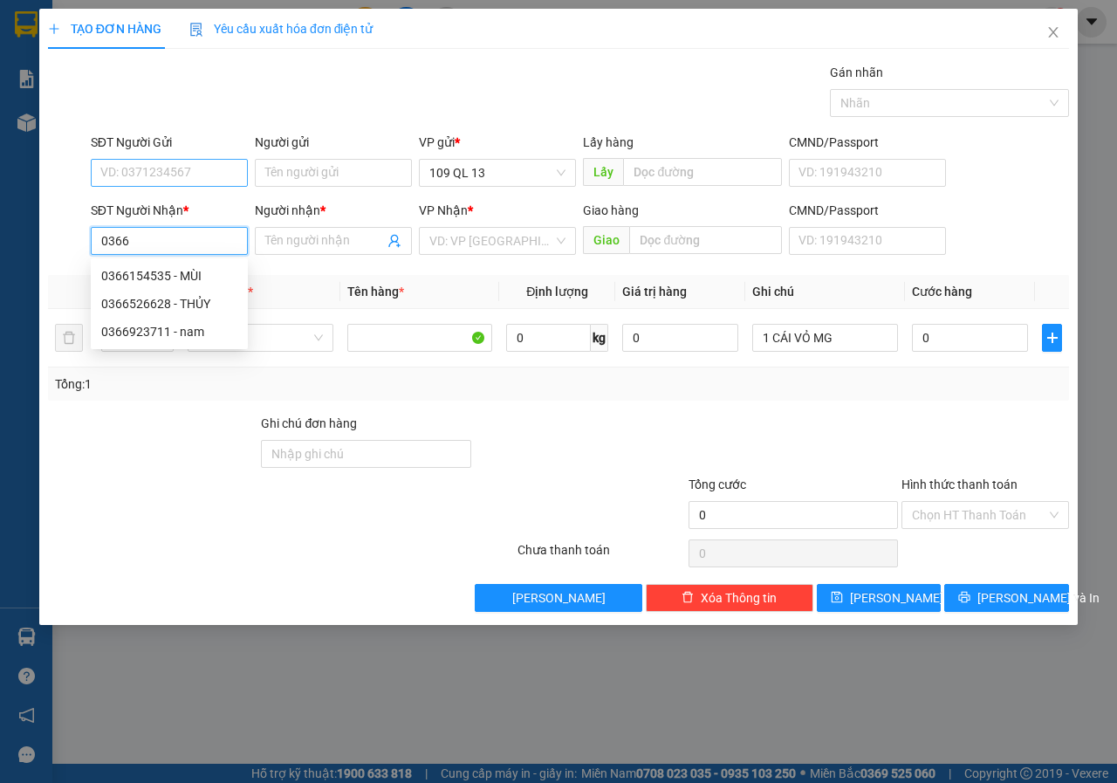
type input "0366"
click at [181, 166] on input "SĐT Người Gửi" at bounding box center [169, 173] width 157 height 28
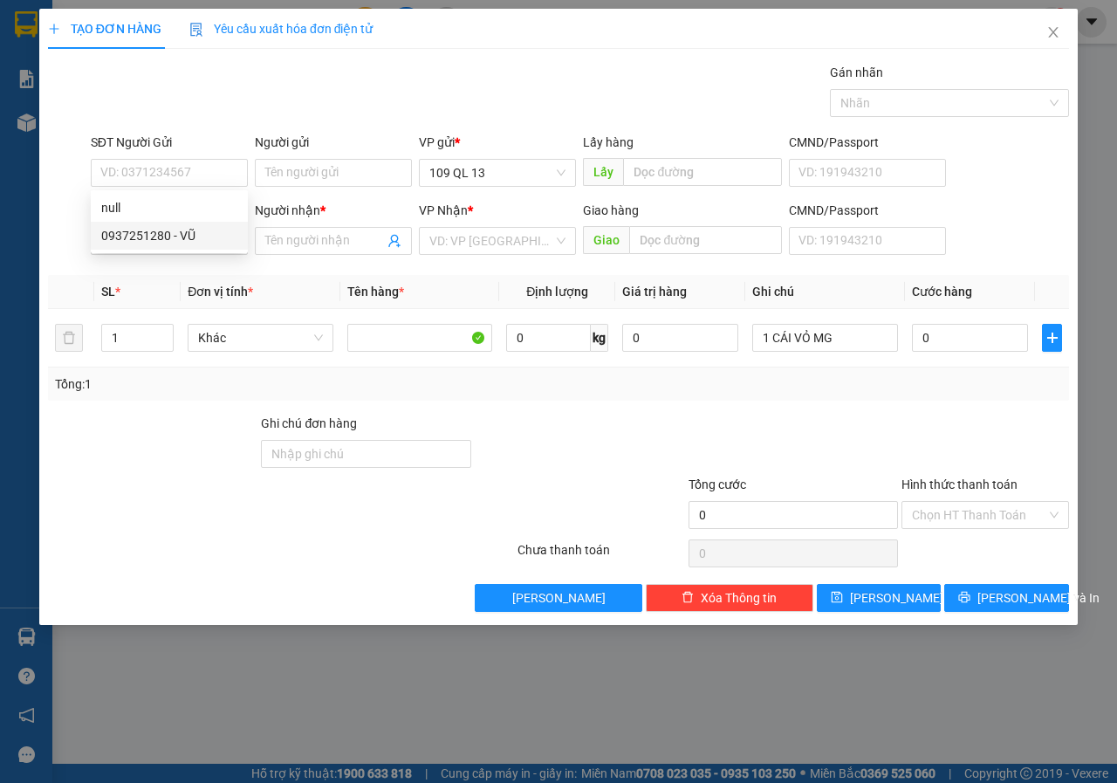
drag, startPoint x: 199, startPoint y: 510, endPoint x: 197, endPoint y: 479, distance: 30.6
click at [199, 511] on div at bounding box center [195, 505] width 299 height 61
drag, startPoint x: 185, startPoint y: 240, endPoint x: 0, endPoint y: 249, distance: 185.2
click at [0, 257] on div "TẠO ĐƠN HÀNG Yêu cầu xuất hóa đơn điện tử Transit Pickup Surcharge Ids Transit …" at bounding box center [558, 391] width 1117 height 783
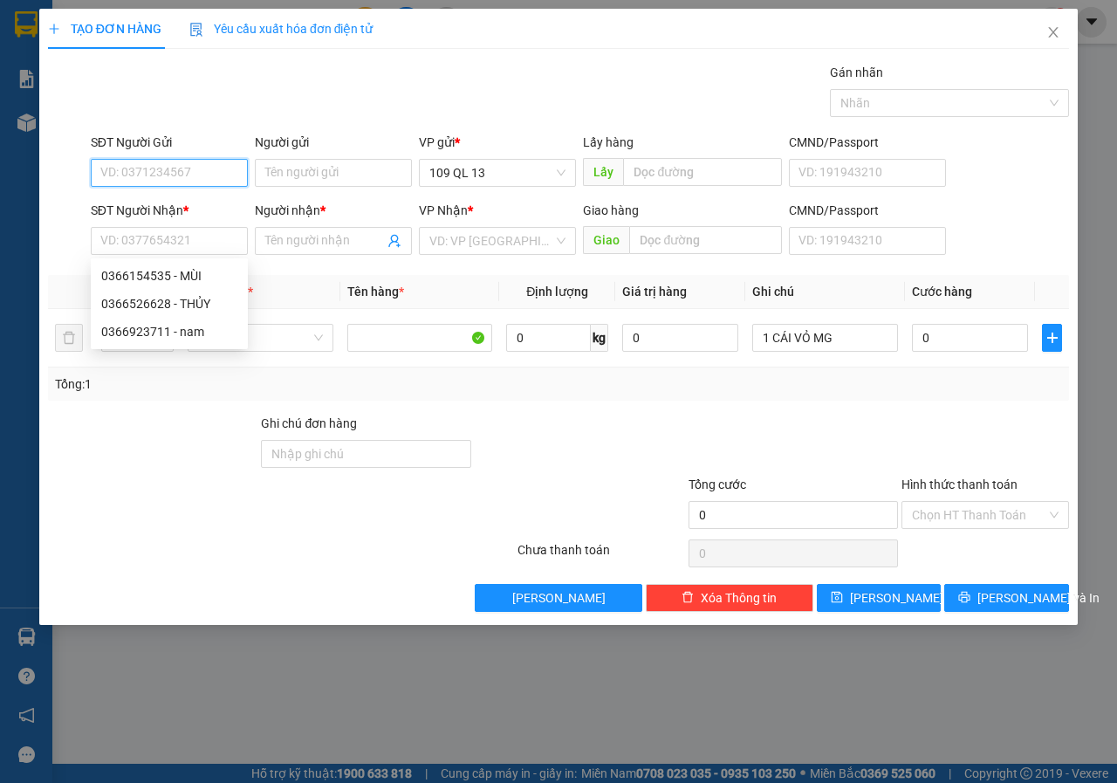
click at [175, 177] on input "SĐT Người Gửi" at bounding box center [169, 173] width 157 height 28
paste input "0366"
type input "0366076916"
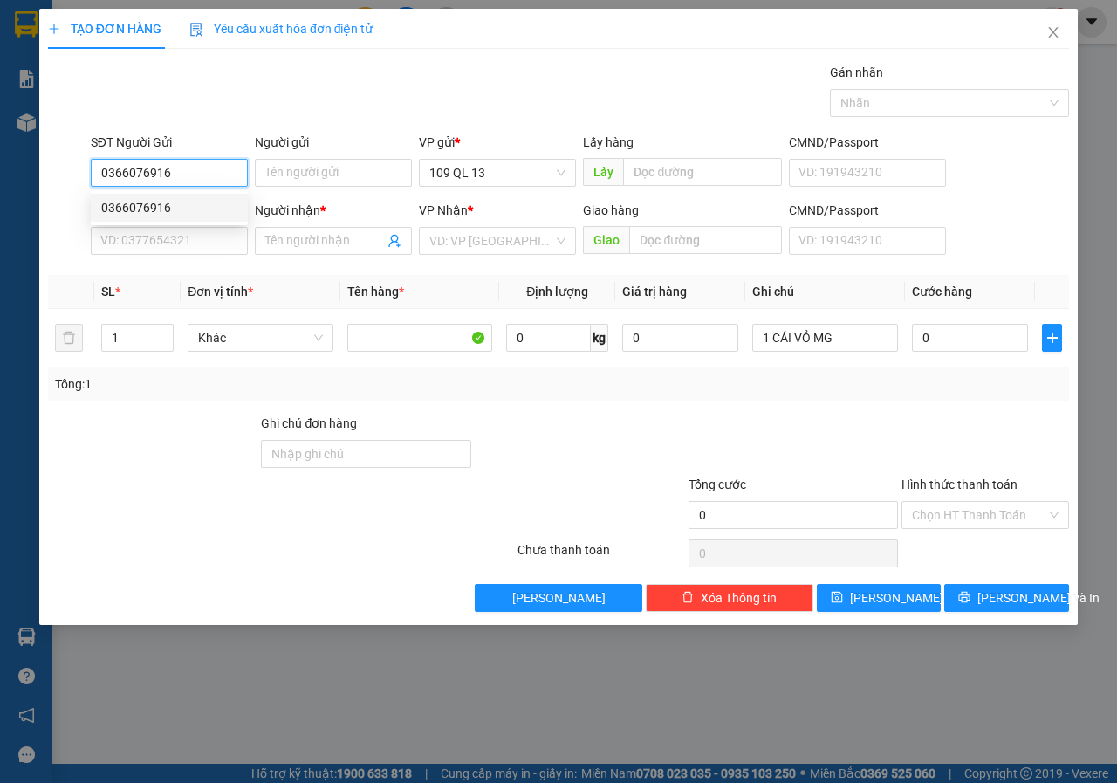
click at [183, 209] on div "0366076916" at bounding box center [169, 207] width 136 height 19
type input "0939374379"
type input "PHÁT"
type input "0366076916"
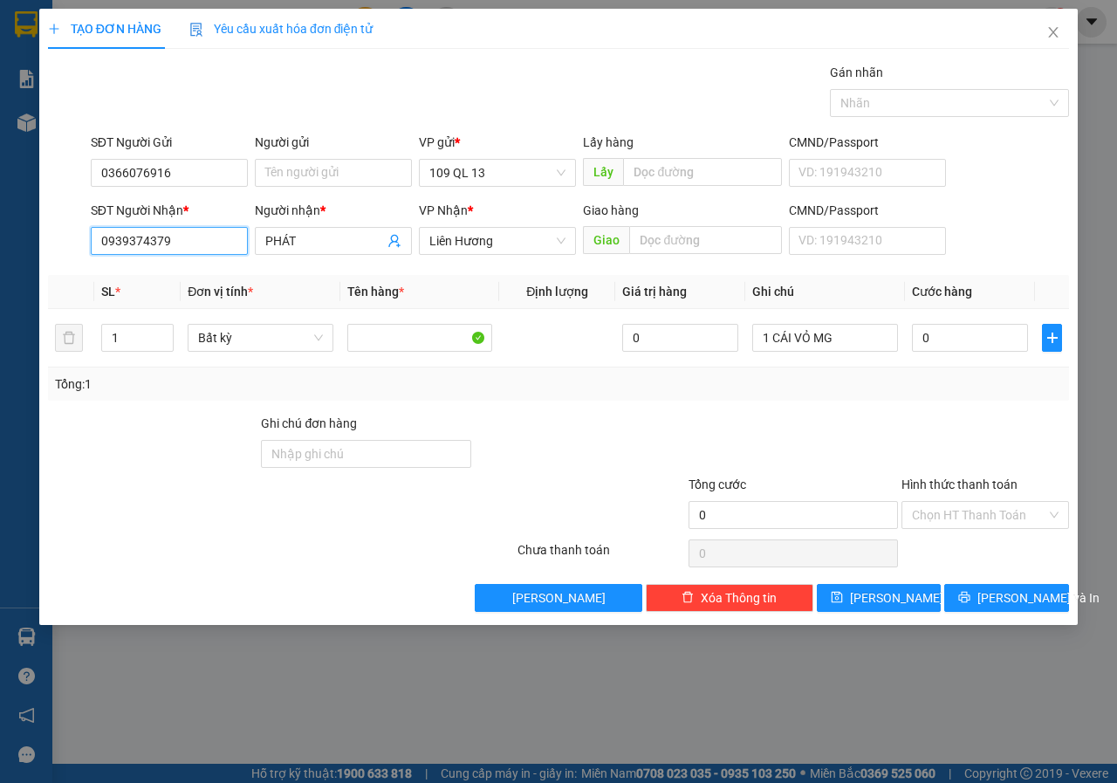
click at [238, 237] on input "0939374379" at bounding box center [169, 241] width 157 height 28
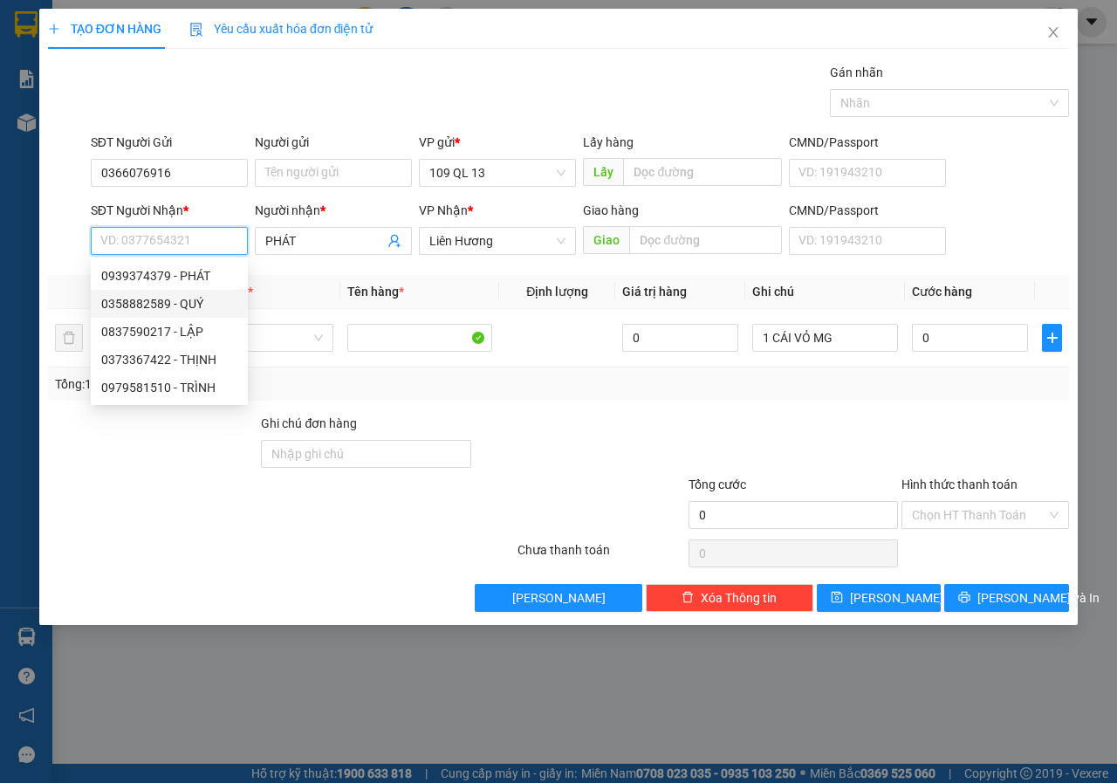
click at [194, 310] on div "0358882589 - QUÝ" at bounding box center [169, 303] width 136 height 19
type input "0358882589"
type input "QUÝ"
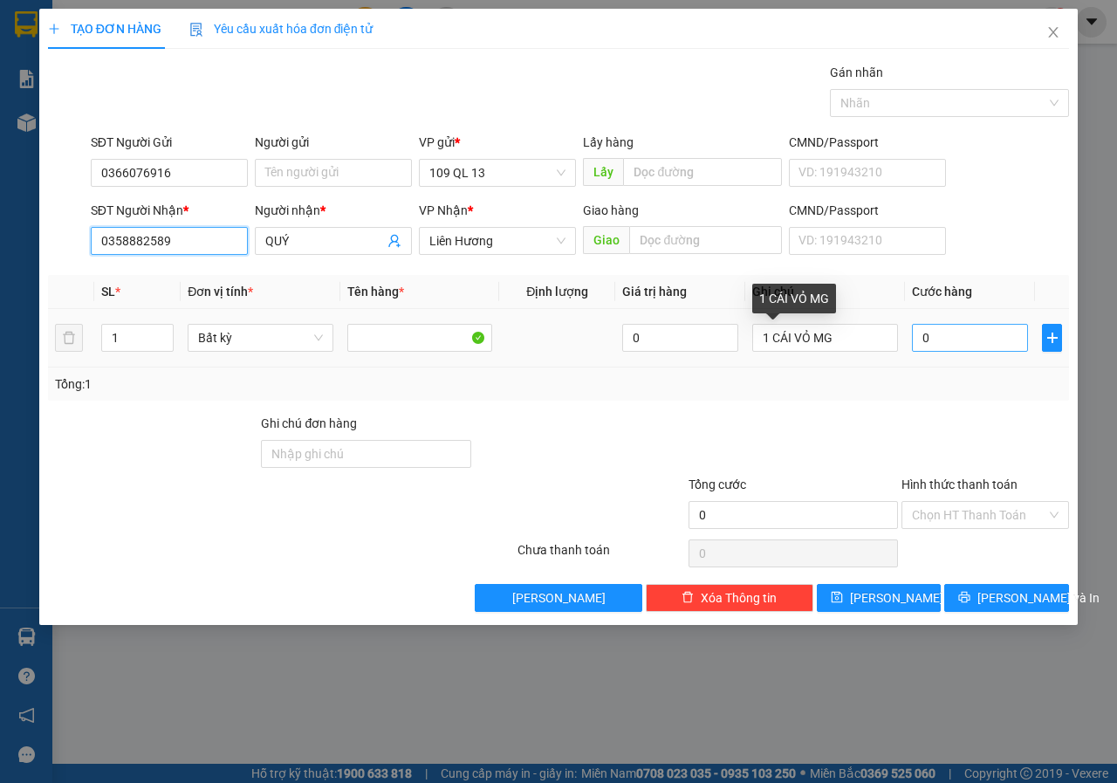
type input "0358882589"
click at [922, 342] on input "0" at bounding box center [970, 338] width 116 height 28
type input "5"
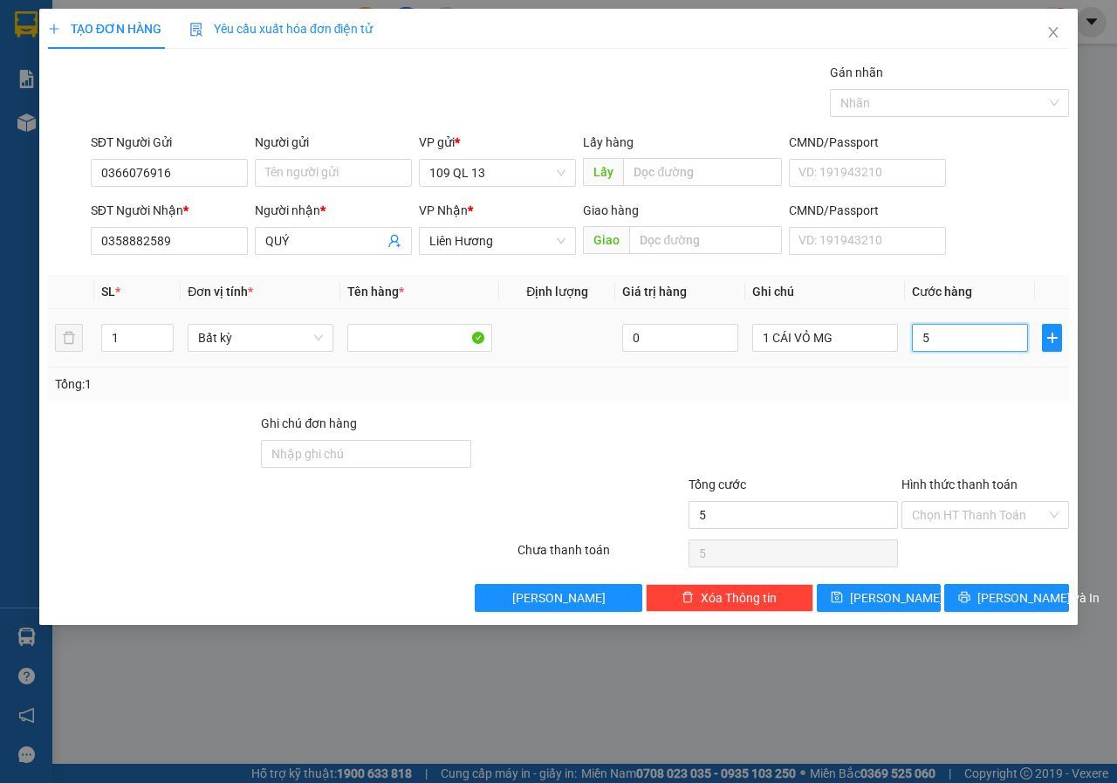
type input "50"
type input "50.000"
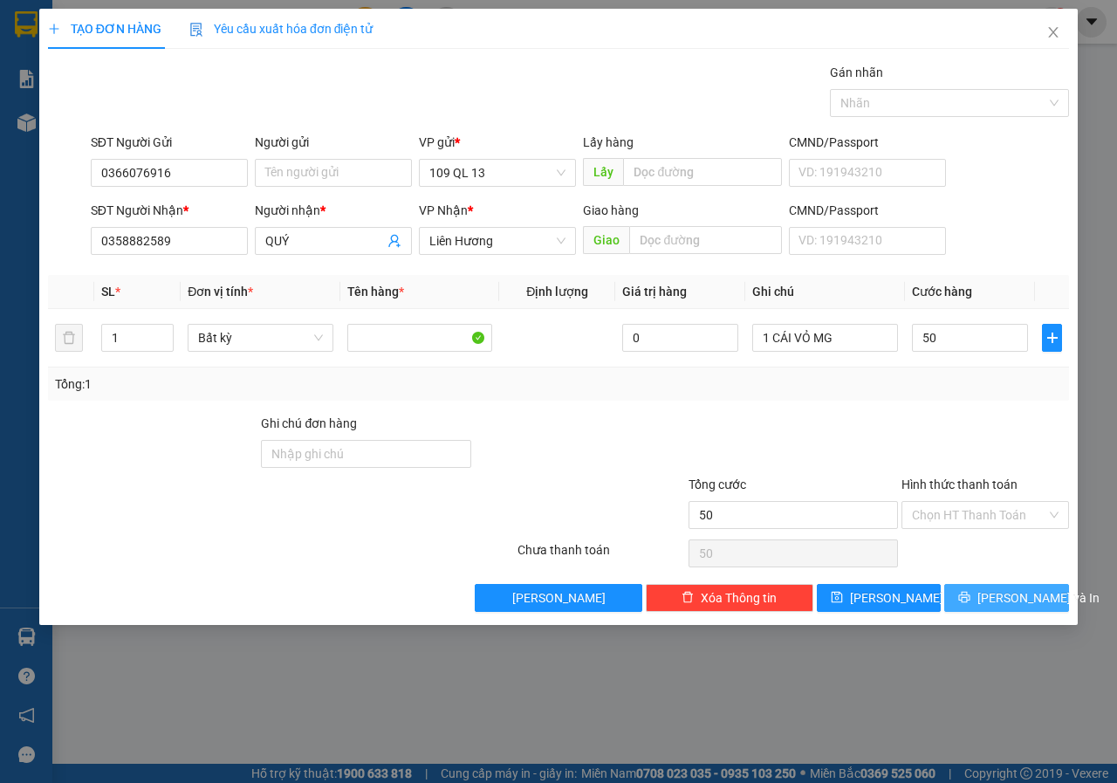
type input "50.000"
click at [1036, 592] on span "[PERSON_NAME] và In" at bounding box center [1038, 597] width 122 height 19
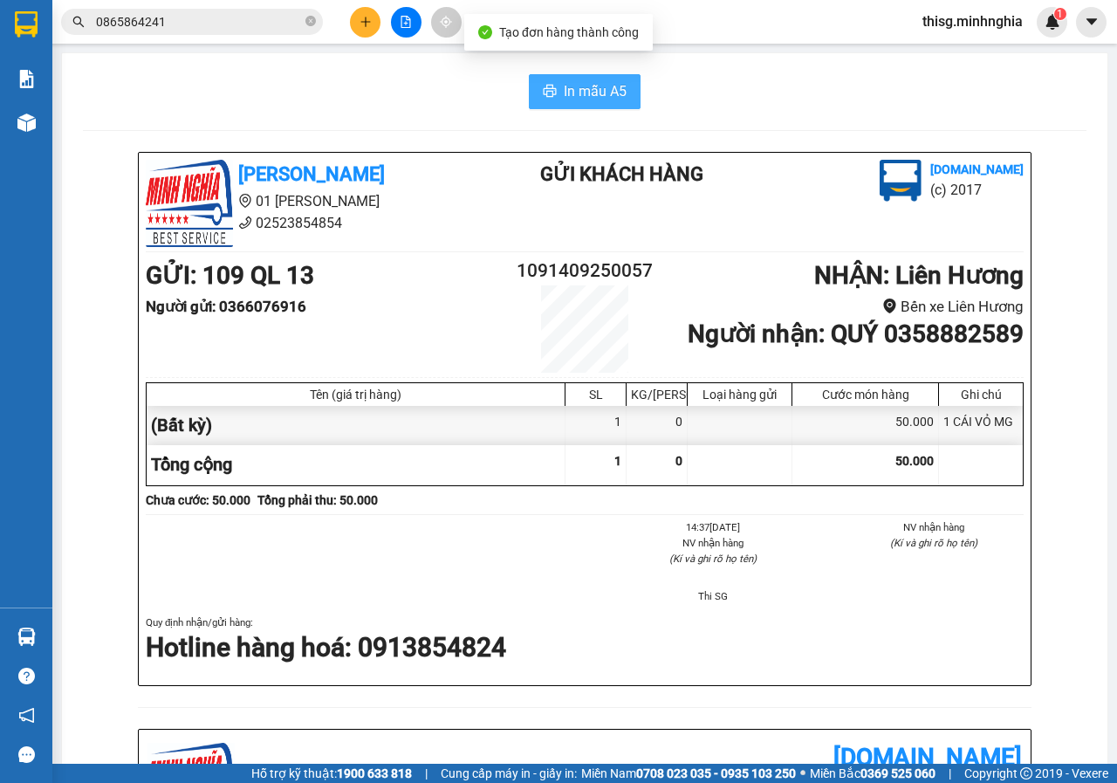
click at [591, 97] on span "In mẫu A5" at bounding box center [595, 91] width 63 height 22
click at [606, 83] on span "In mẫu A5" at bounding box center [595, 91] width 63 height 22
click at [1051, 338] on div "[PERSON_NAME] 01 Đinh Tiên Hoàng 02523854854 Gửi khách hàng [DOMAIN_NAME] (c) 2…" at bounding box center [585, 763] width 1004 height 1223
click at [202, 22] on input "0865864241" at bounding box center [199, 21] width 206 height 19
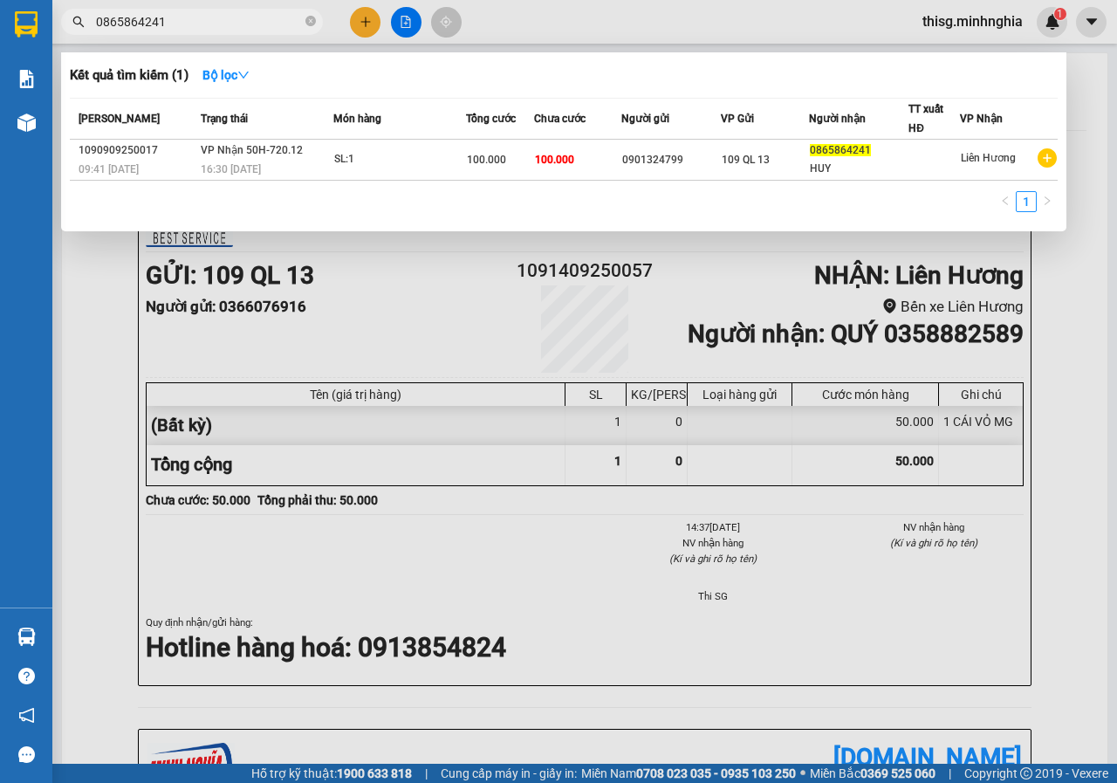
click at [202, 22] on input "0865864241" at bounding box center [199, 21] width 206 height 19
paste input "358882589"
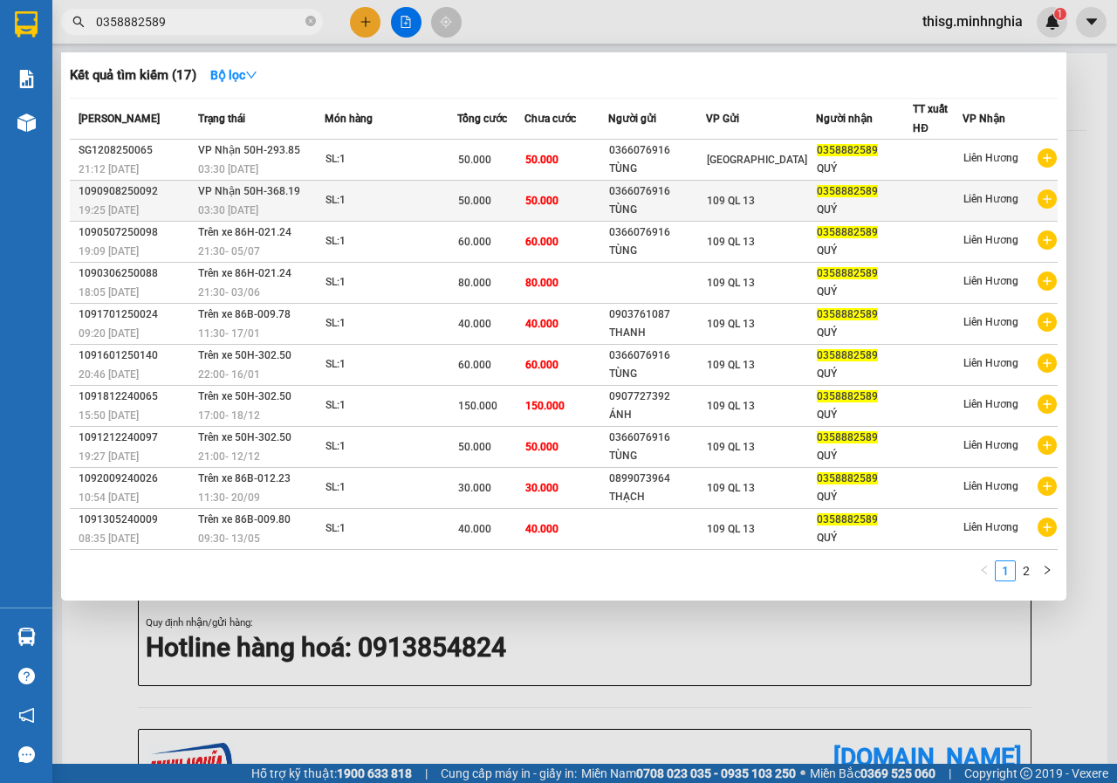
type input "0358882589"
click at [552, 197] on span "50.000" at bounding box center [541, 201] width 33 height 12
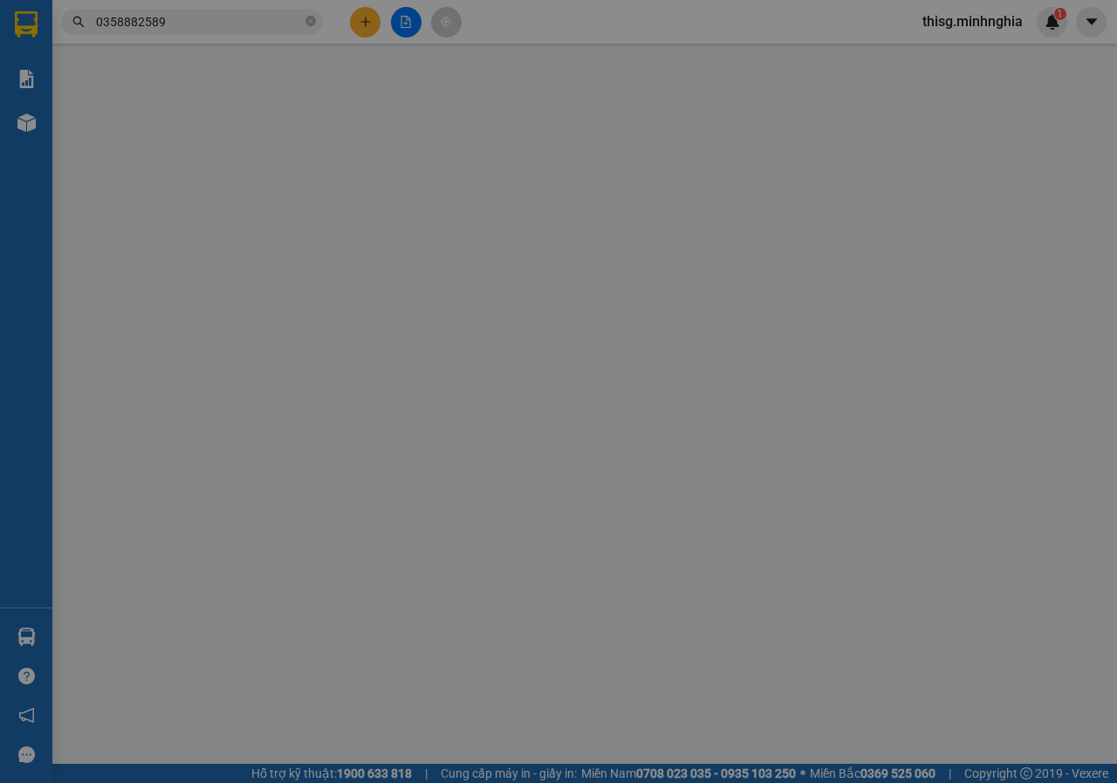
type input "0366076916"
type input "0358882589"
type input "50.000"
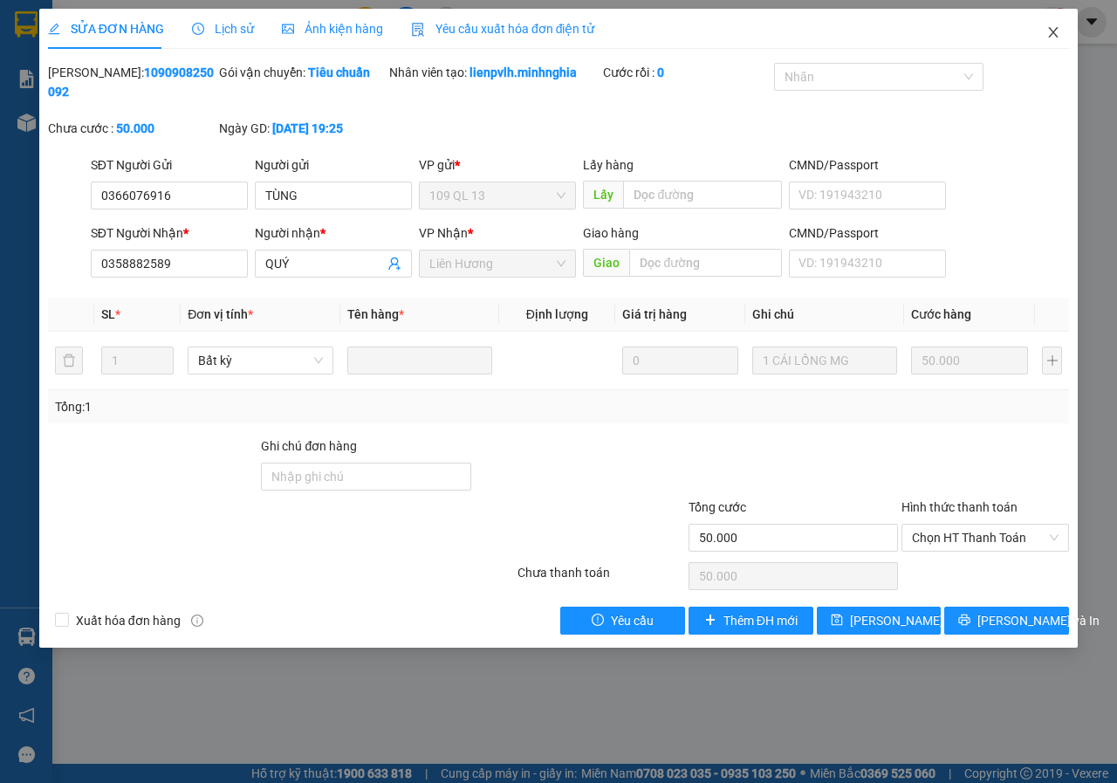
click at [1047, 37] on icon "close" at bounding box center [1053, 32] width 14 height 14
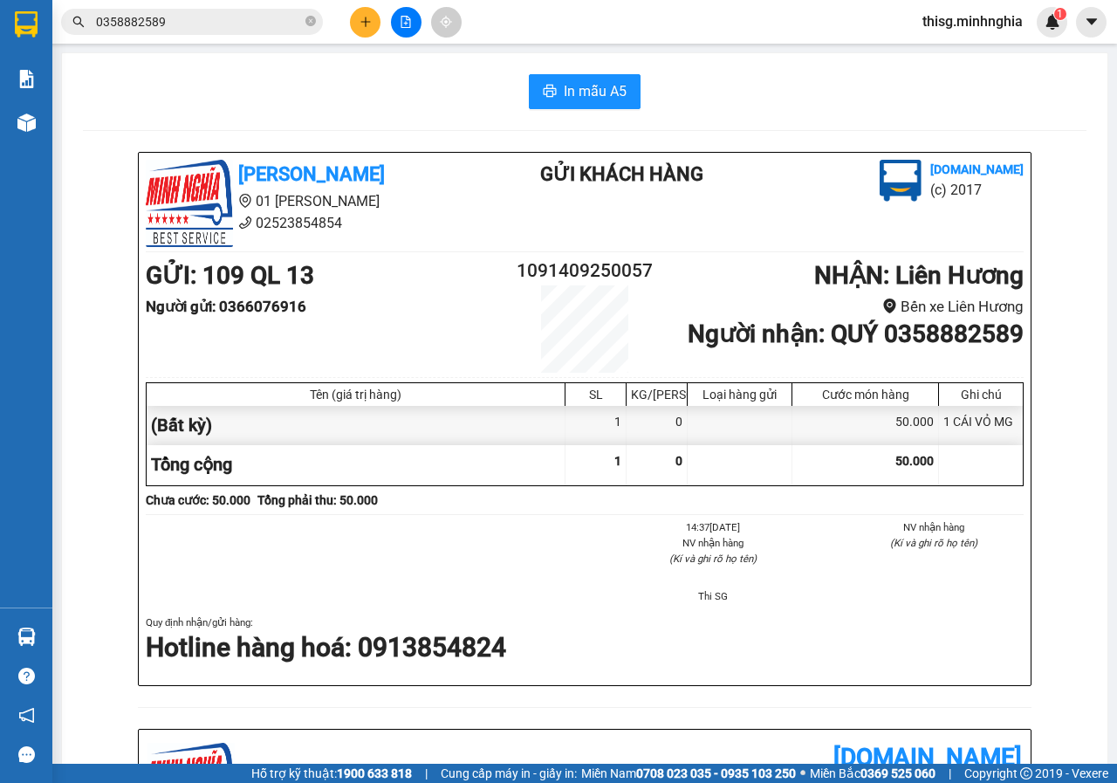
click at [250, 23] on input "0358882589" at bounding box center [199, 21] width 206 height 19
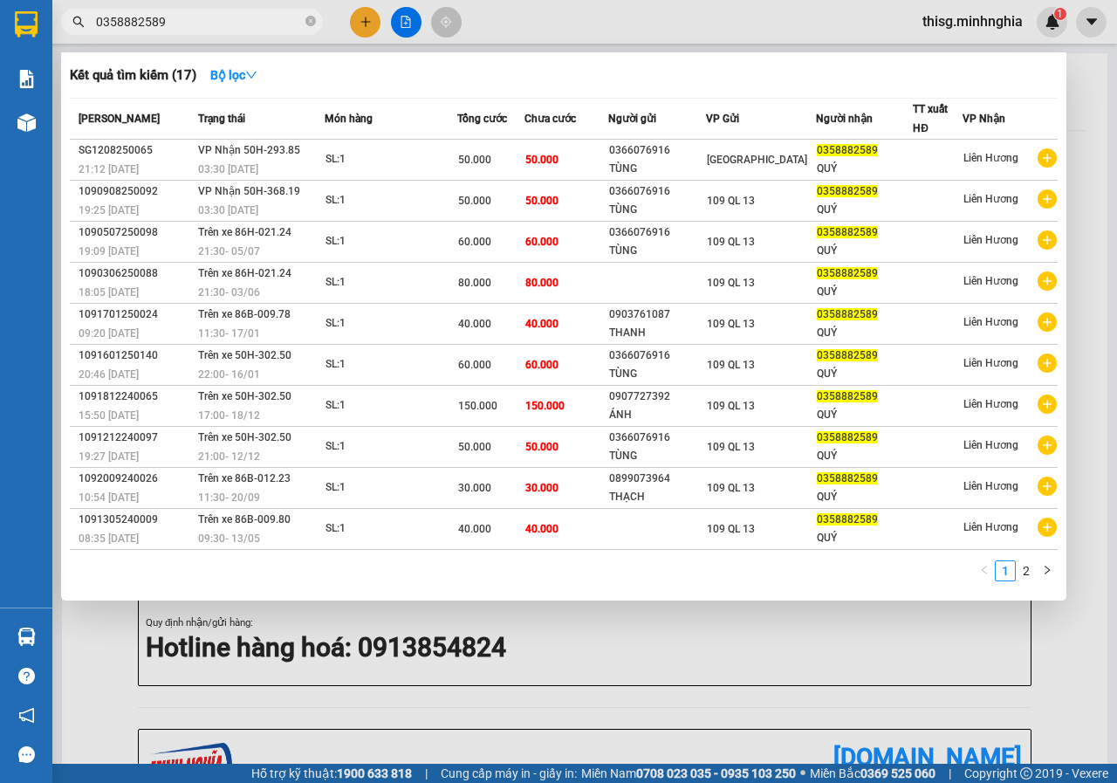
click at [359, 29] on div at bounding box center [558, 391] width 1117 height 783
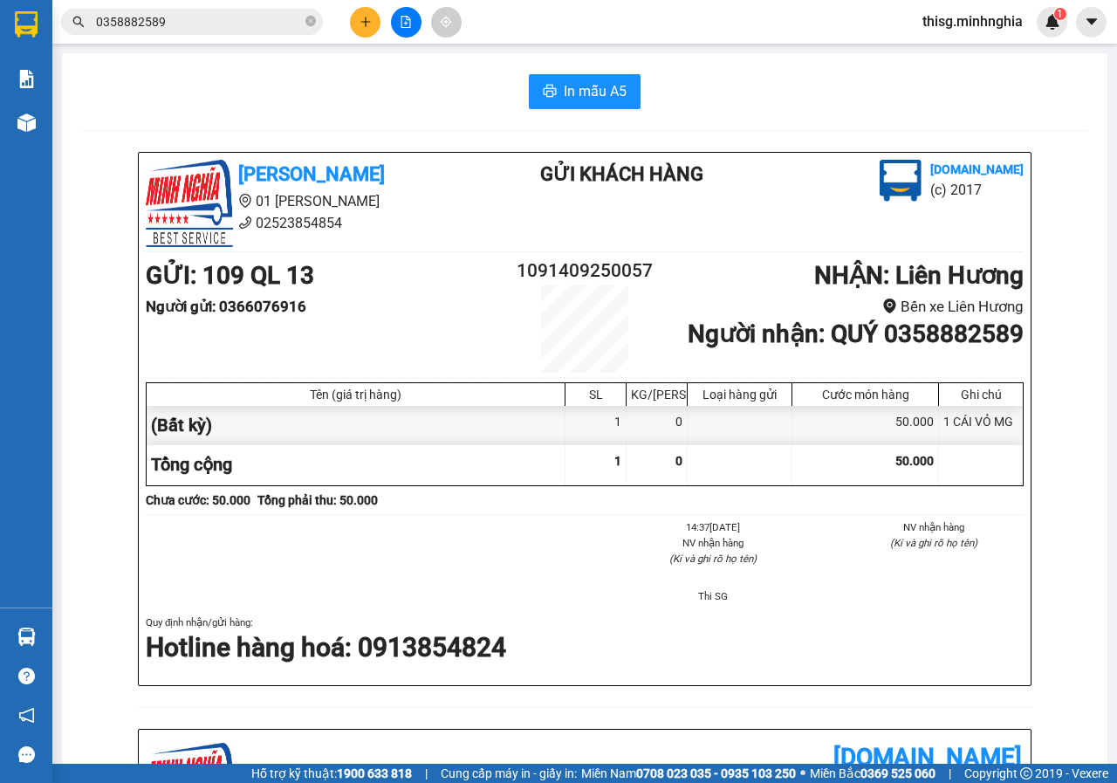
click at [366, 29] on button at bounding box center [365, 22] width 31 height 31
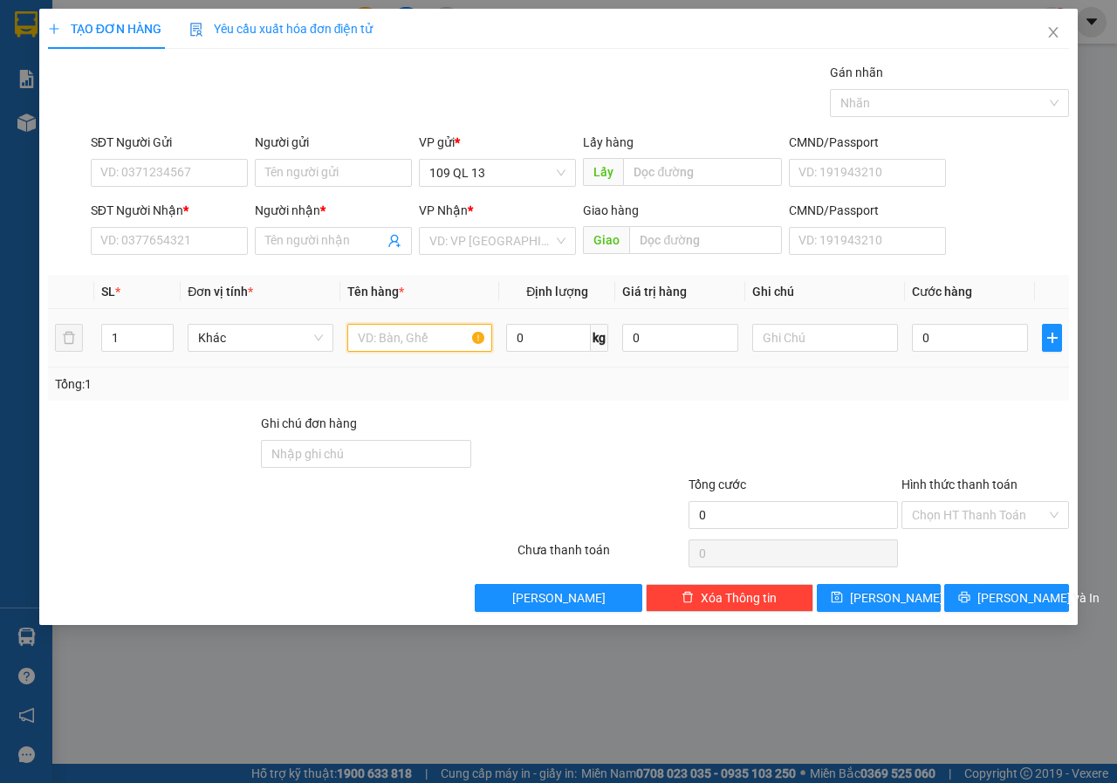
click at [409, 330] on input "text" at bounding box center [420, 338] width 146 height 28
drag, startPoint x: 413, startPoint y: 337, endPoint x: 784, endPoint y: 355, distance: 371.3
click at [414, 339] on input "text" at bounding box center [420, 338] width 146 height 28
click at [819, 339] on input "text" at bounding box center [825, 338] width 146 height 28
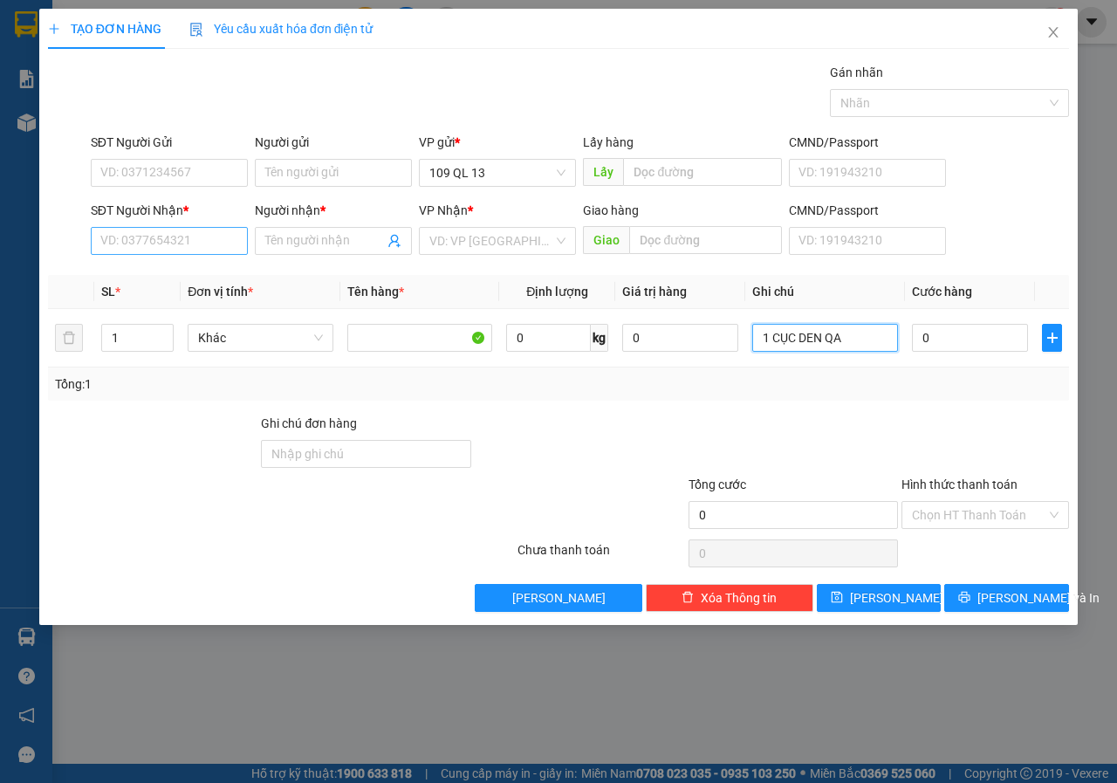
type input "1 CỤC DEN QA"
click at [170, 246] on input "SĐT Người Nhận *" at bounding box center [169, 241] width 157 height 28
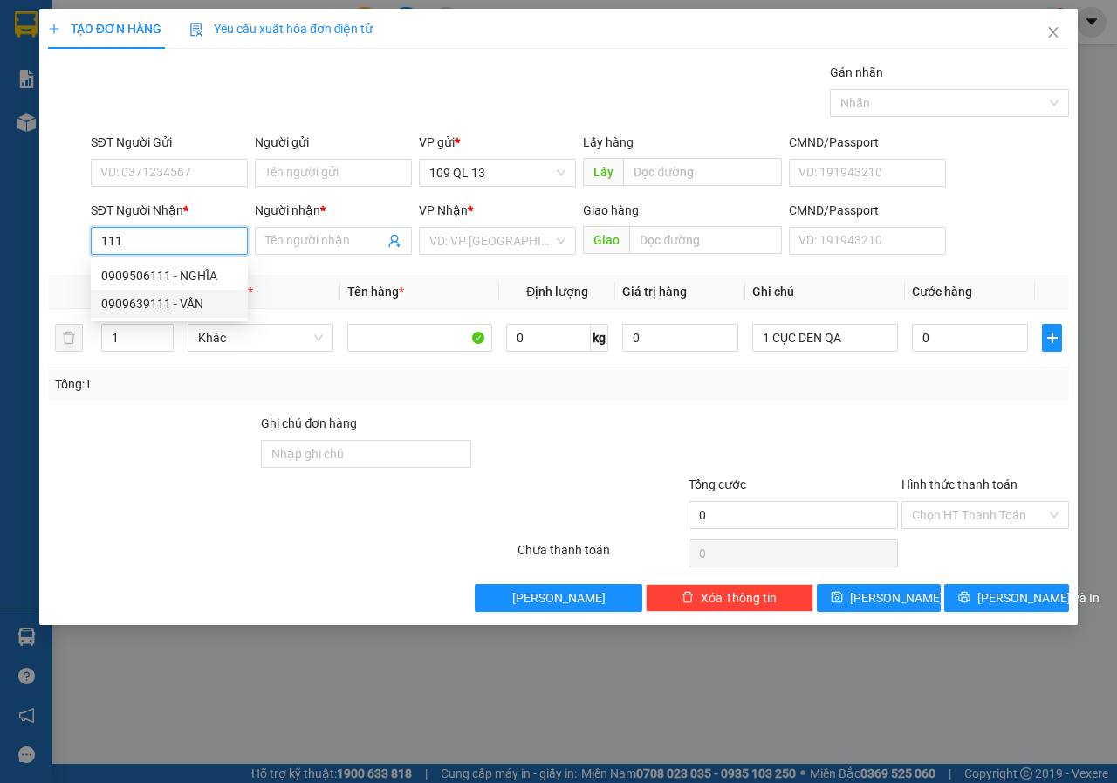
click at [186, 299] on div "0909639111 - VÂN" at bounding box center [169, 303] width 136 height 19
type input "0909639111"
type input "VÂN"
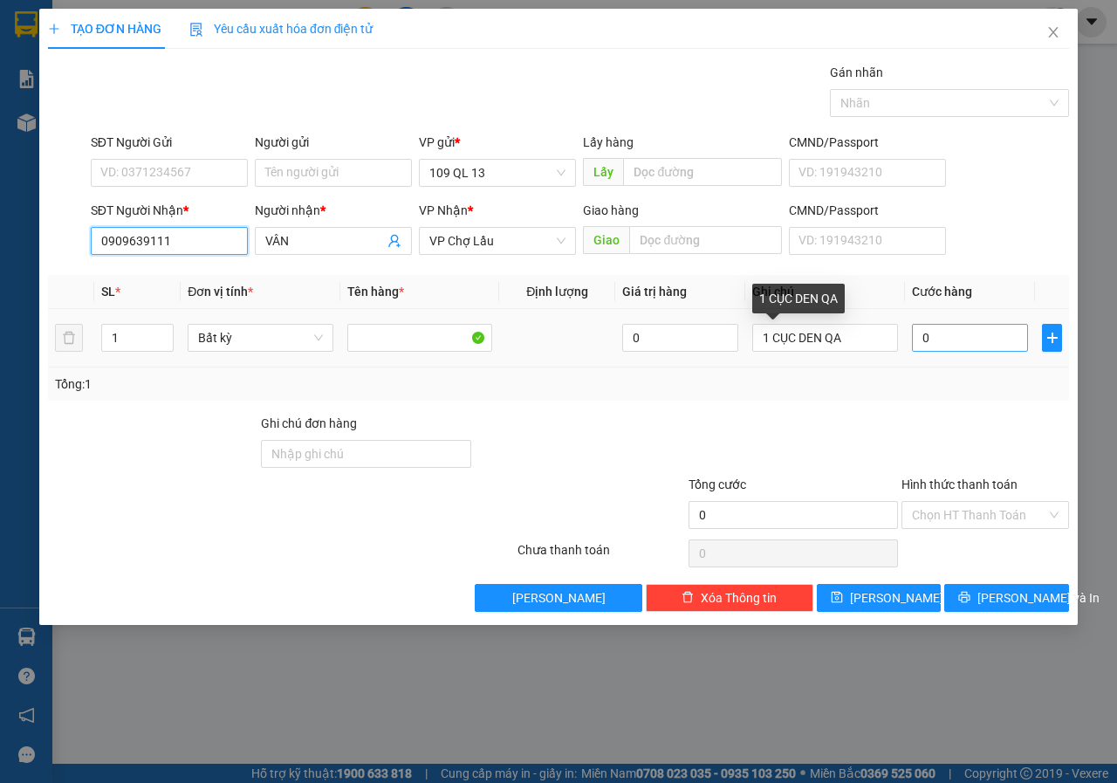
type input "0909639111"
click at [957, 349] on input "0" at bounding box center [970, 338] width 116 height 28
type input "6"
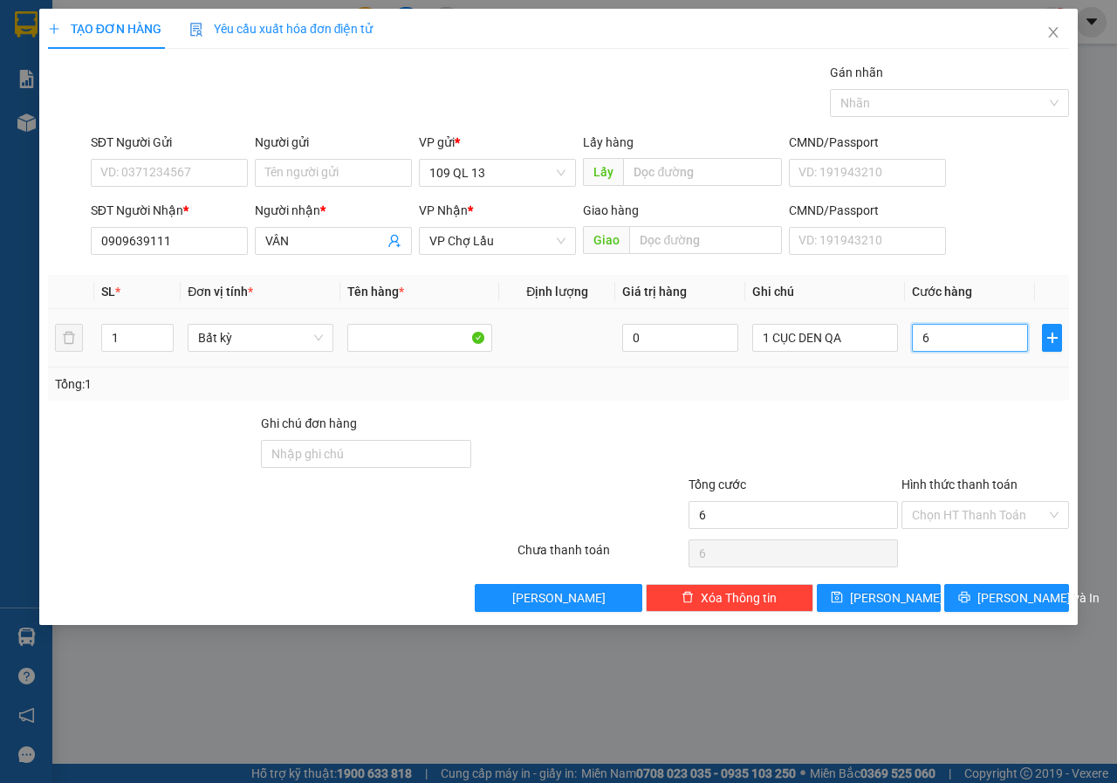
type input "60"
type input "60.000"
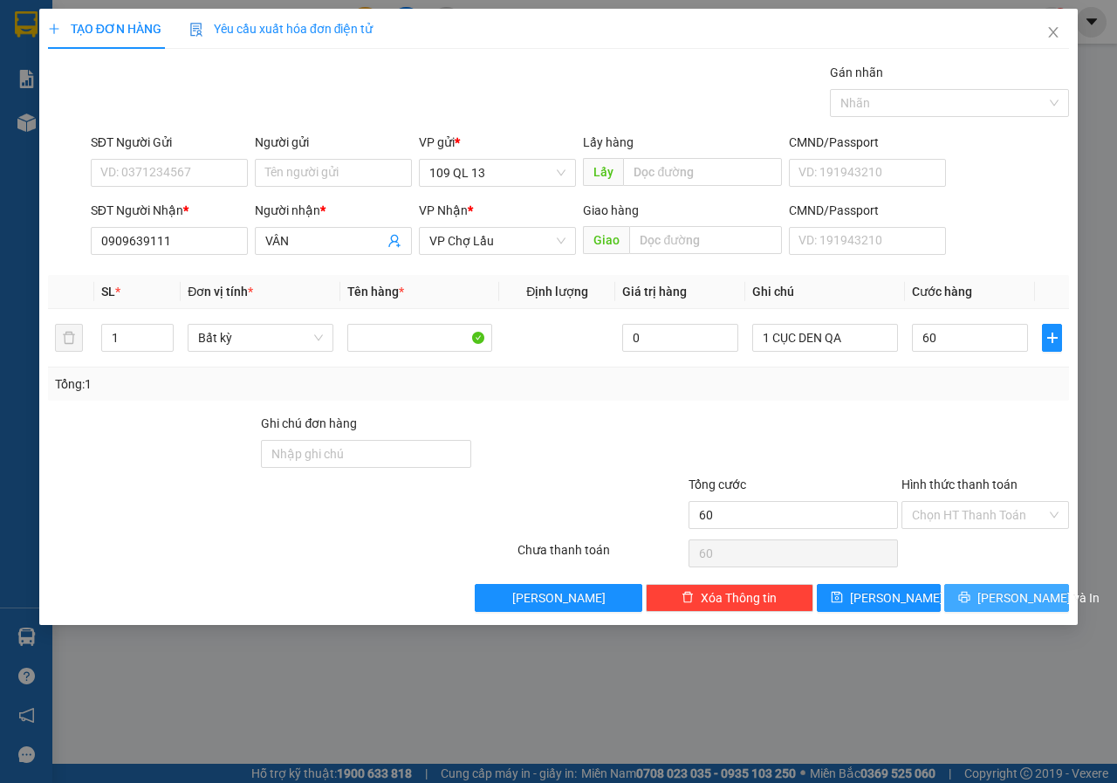
type input "60.000"
click at [1024, 584] on button "[PERSON_NAME] và In" at bounding box center [1006, 598] width 125 height 28
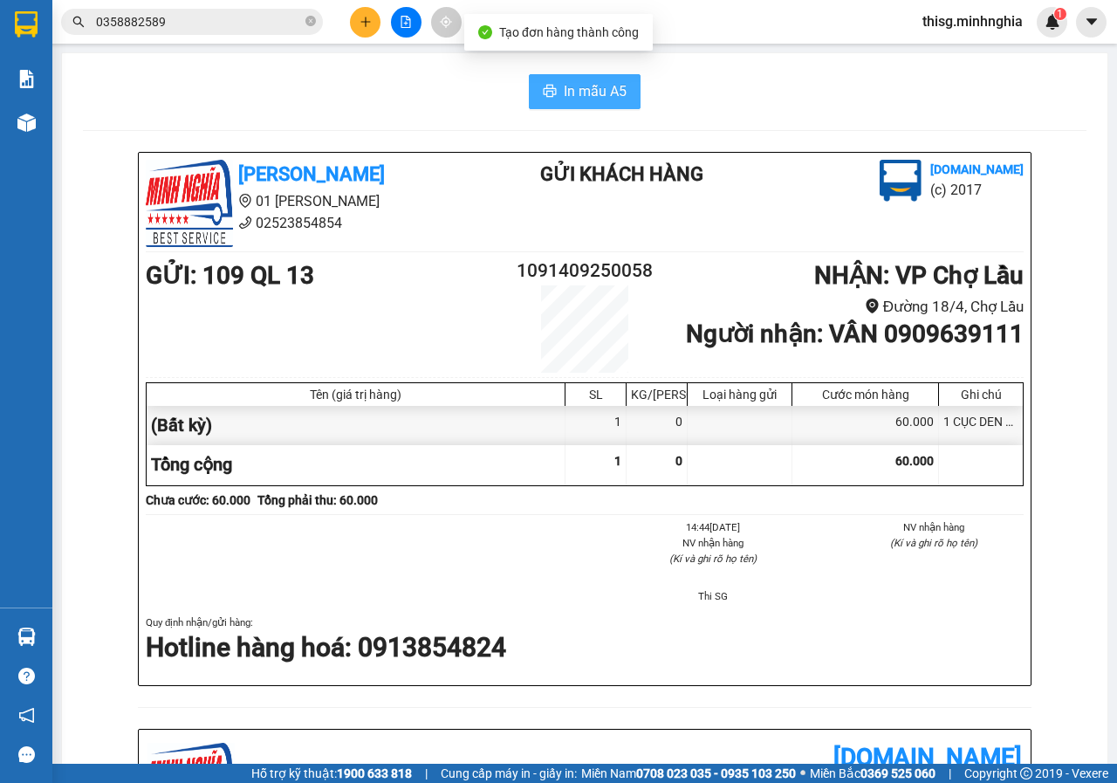
click at [564, 96] on span "In mẫu A5" at bounding box center [595, 91] width 63 height 22
